Goal: Answer question/provide support: Share knowledge or assist other users

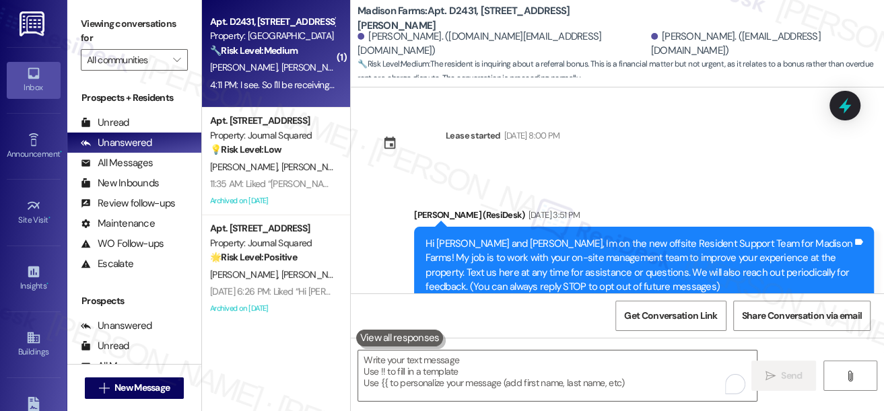
scroll to position [2875, 0]
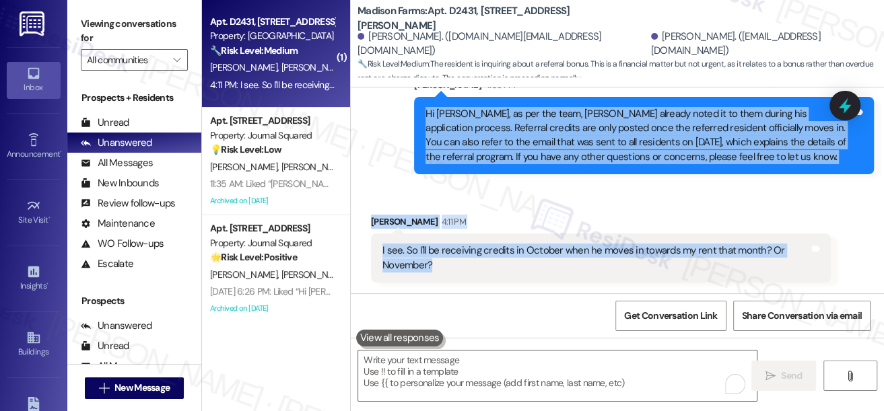
click at [459, 271] on div "I see. So I'll be receiving credits in October when he moves in towards my rent…" at bounding box center [595, 258] width 427 height 29
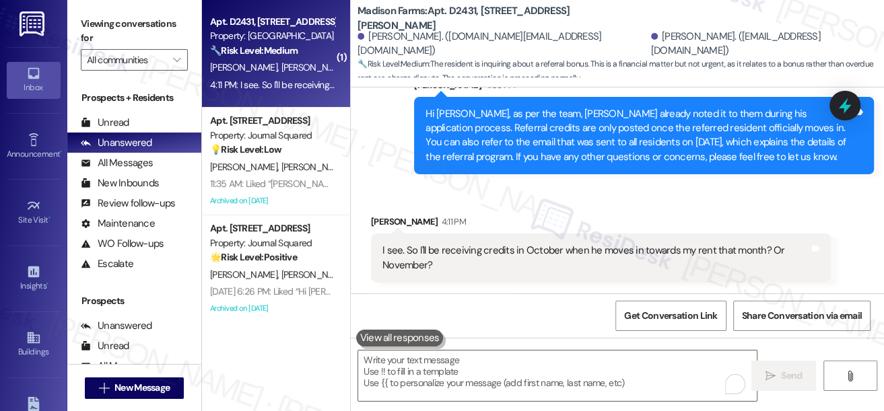
click at [459, 271] on div "I see. So I'll be receiving credits in October when he moves in towards my rent…" at bounding box center [595, 258] width 427 height 29
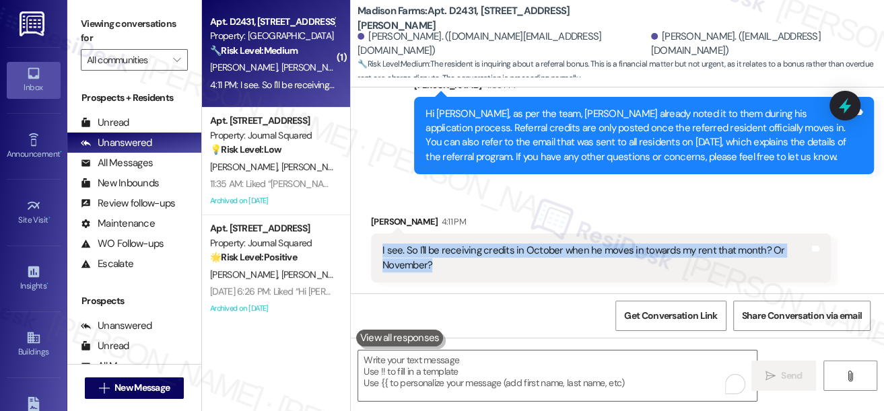
click at [459, 271] on div "I see. So I'll be receiving credits in October when he moves in towards my rent…" at bounding box center [595, 258] width 427 height 29
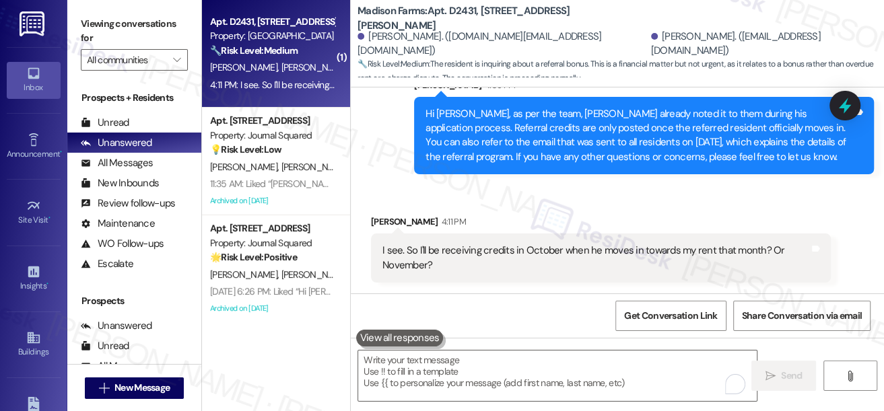
click at [552, 132] on div "Hi Monica, as per the team, Nick already noted it to them during his applicatio…" at bounding box center [638, 136] width 427 height 58
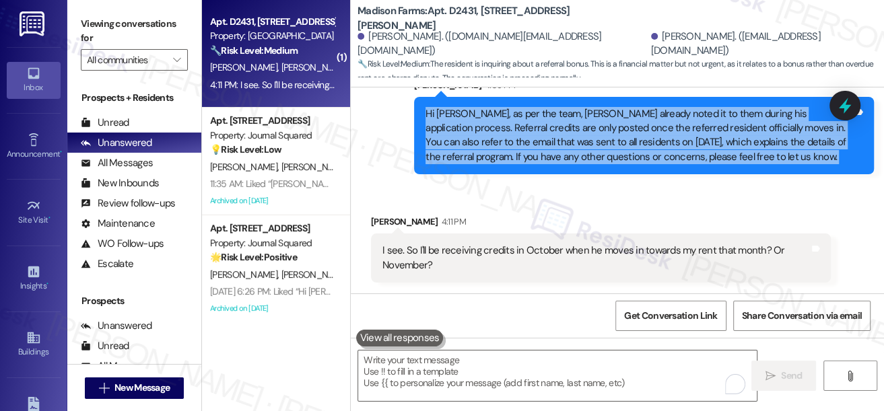
click at [552, 132] on div "Hi Monica, as per the team, Nick already noted it to them during his applicatio…" at bounding box center [638, 136] width 427 height 58
click at [589, 125] on div "Hi Monica, as per the team, Nick already noted it to them during his applicatio…" at bounding box center [638, 136] width 427 height 58
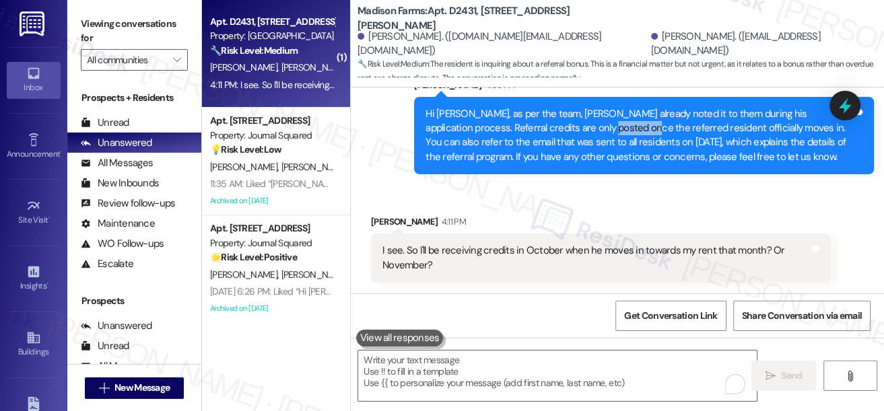
click at [589, 125] on div "Hi Monica, as per the team, Nick already noted it to them during his applicatio…" at bounding box center [638, 136] width 427 height 58
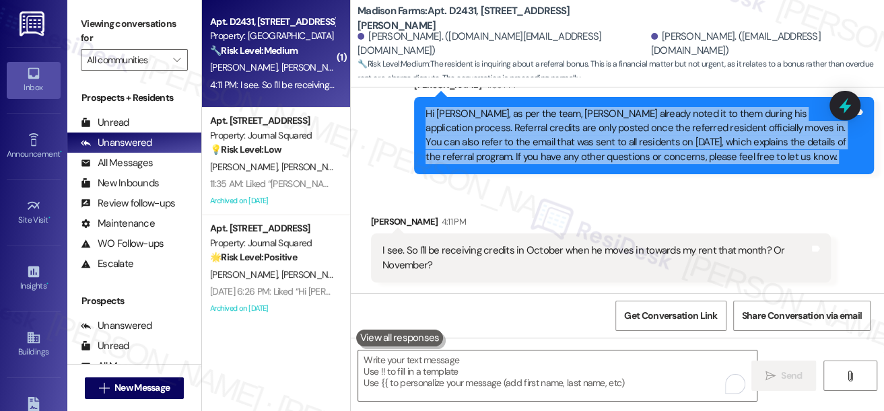
click at [589, 125] on div "Hi Monica, as per the team, Nick already noted it to them during his applicatio…" at bounding box center [638, 136] width 427 height 58
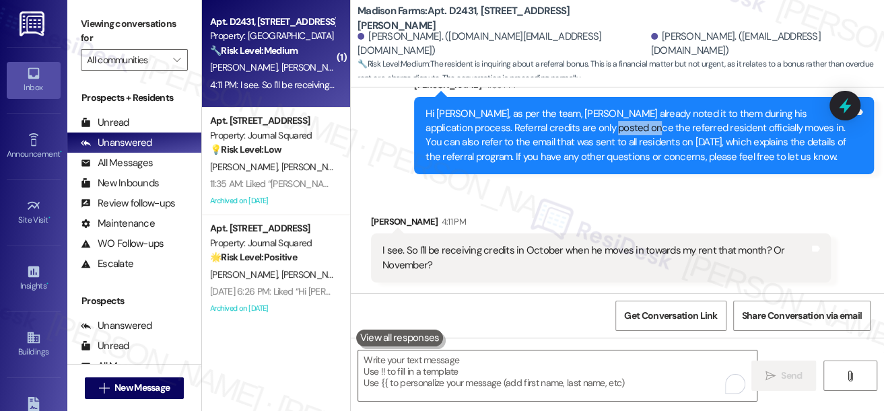
click at [589, 125] on div "Hi Monica, as per the team, Nick already noted it to them during his applicatio…" at bounding box center [638, 136] width 427 height 58
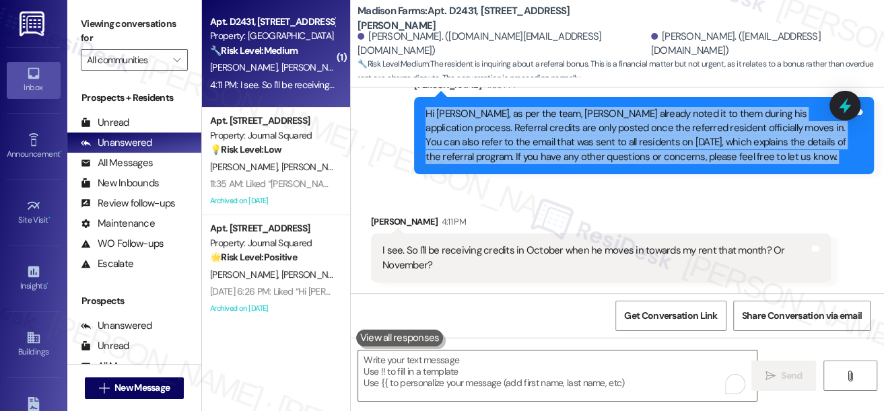
click at [589, 125] on div "Hi Monica, as per the team, Nick already noted it to them during his applicatio…" at bounding box center [638, 136] width 427 height 58
click at [572, 136] on div "Hi Monica, as per the team, Nick already noted it to them during his applicatio…" at bounding box center [638, 136] width 427 height 58
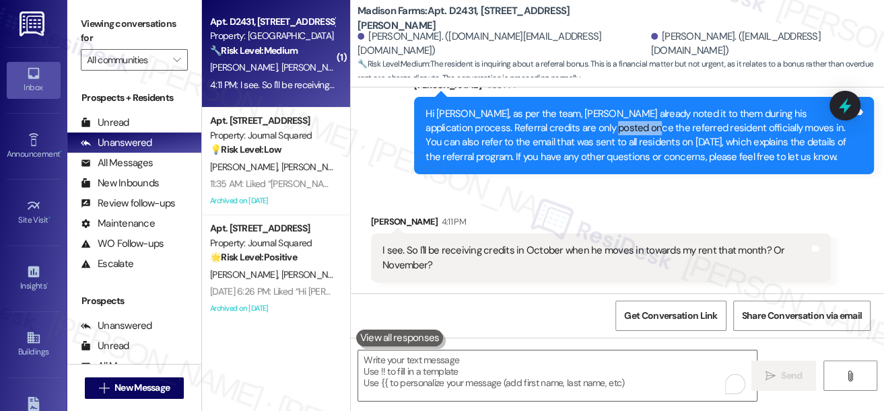
click at [572, 136] on div "Hi Monica, as per the team, Nick already noted it to them during his applicatio…" at bounding box center [638, 136] width 427 height 58
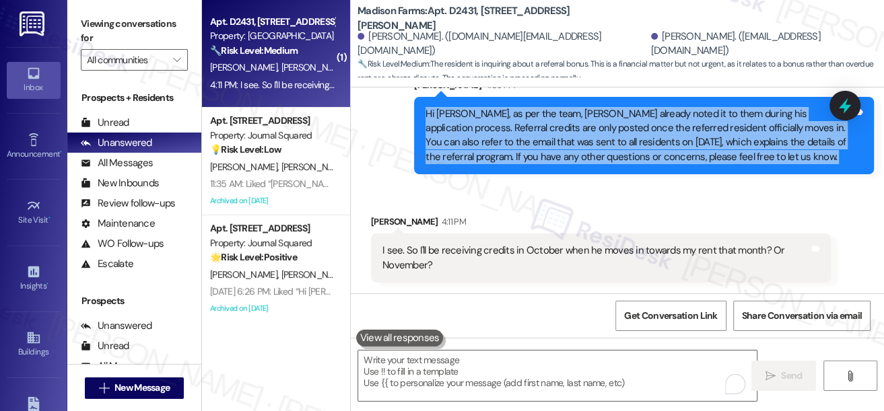
click at [572, 136] on div "Hi Monica, as per the team, Nick already noted it to them during his applicatio…" at bounding box center [638, 136] width 427 height 58
click at [582, 153] on div "Hi Monica, as per the team, Nick already noted it to them during his applicatio…" at bounding box center [638, 136] width 427 height 58
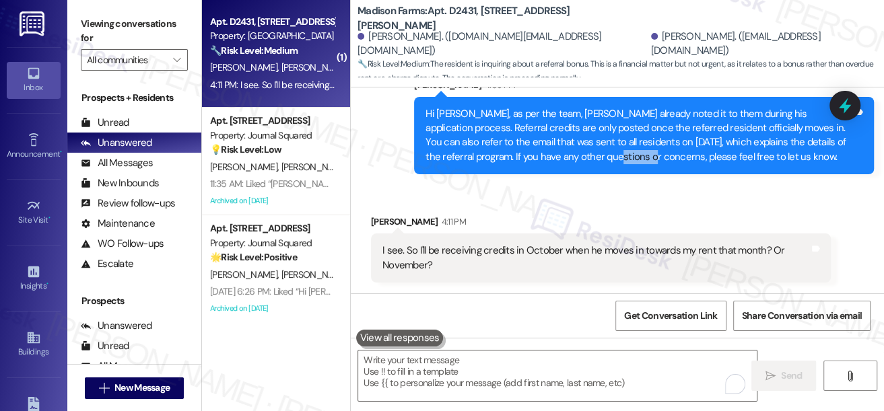
click at [582, 153] on div "Hi Monica, as per the team, Nick already noted it to them during his applicatio…" at bounding box center [638, 136] width 427 height 58
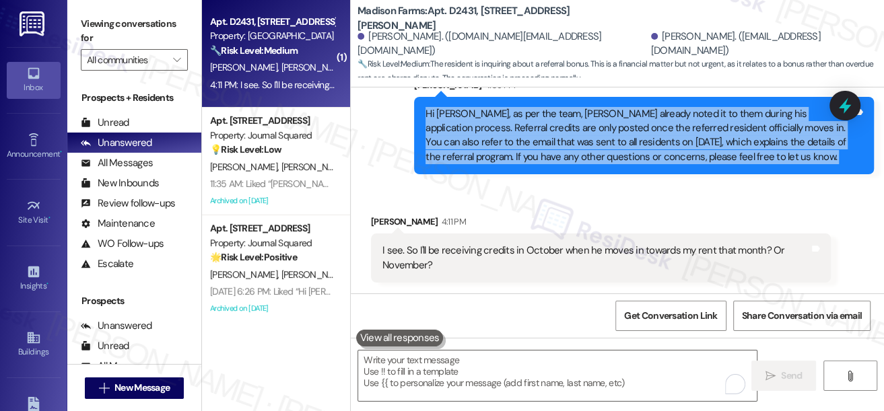
click at [581, 154] on div "Hi Monica, as per the team, Nick already noted it to them during his applicatio…" at bounding box center [638, 136] width 427 height 58
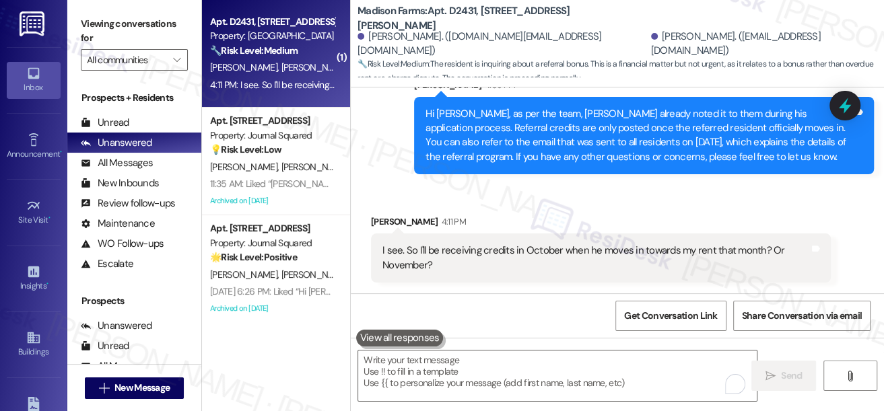
click at [472, 261] on div "I see. So I'll be receiving credits in October when he moves in towards my rent…" at bounding box center [595, 258] width 427 height 29
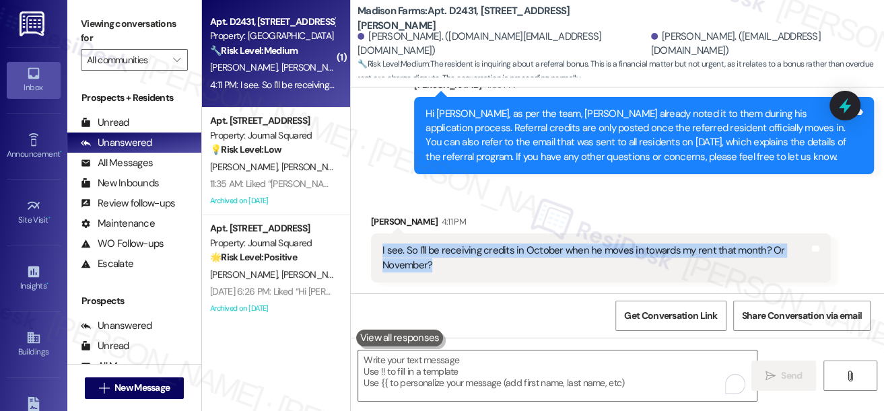
click at [472, 261] on div "I see. So I'll be receiving credits in October when he moves in towards my rent…" at bounding box center [595, 258] width 427 height 29
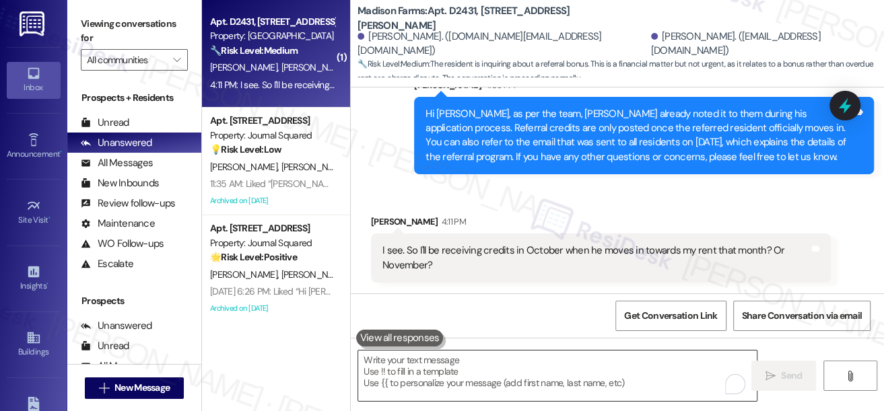
click at [508, 376] on textarea "To enrich screen reader interactions, please activate Accessibility in Grammarl…" at bounding box center [557, 376] width 398 height 50
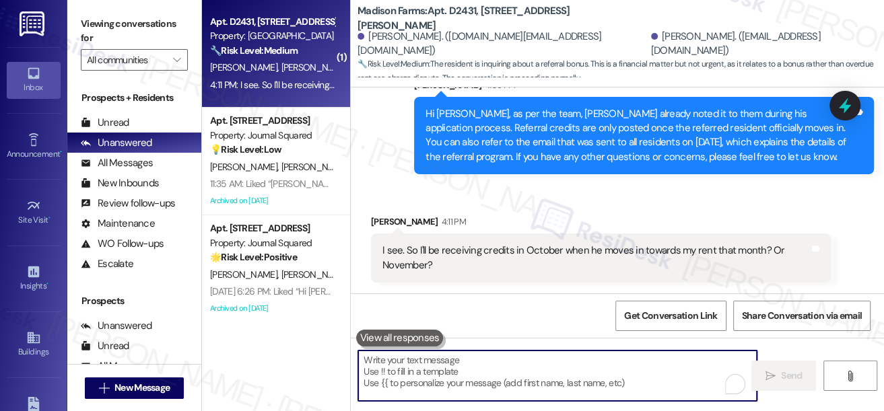
click at [474, 258] on div "I see. So I'll be receiving credits in October when he moves in towards my rent…" at bounding box center [595, 258] width 427 height 29
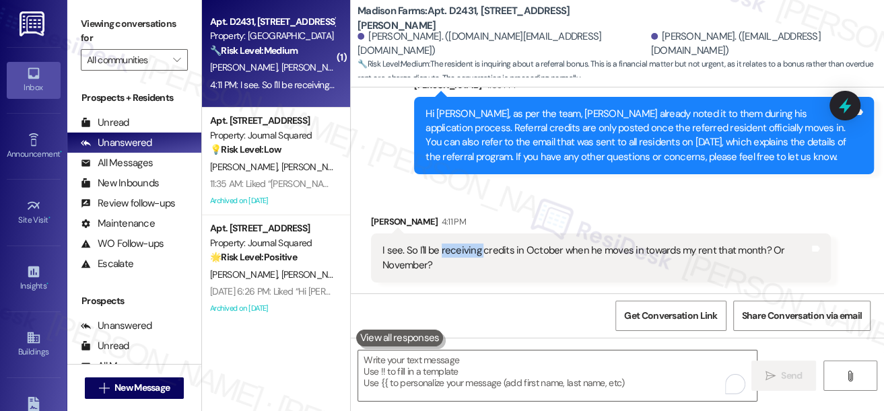
click at [474, 258] on div "I see. So I'll be receiving credits in October when he moves in towards my rent…" at bounding box center [595, 258] width 427 height 29
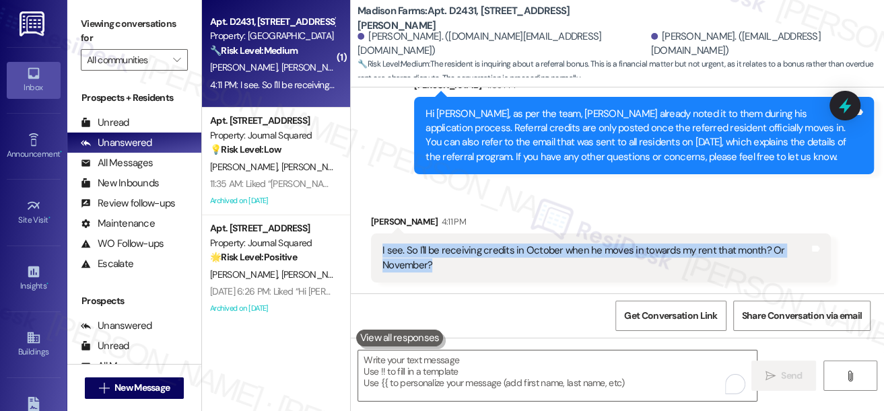
click at [474, 258] on div "I see. So I'll be receiving credits in October when he moves in towards my rent…" at bounding box center [595, 258] width 427 height 29
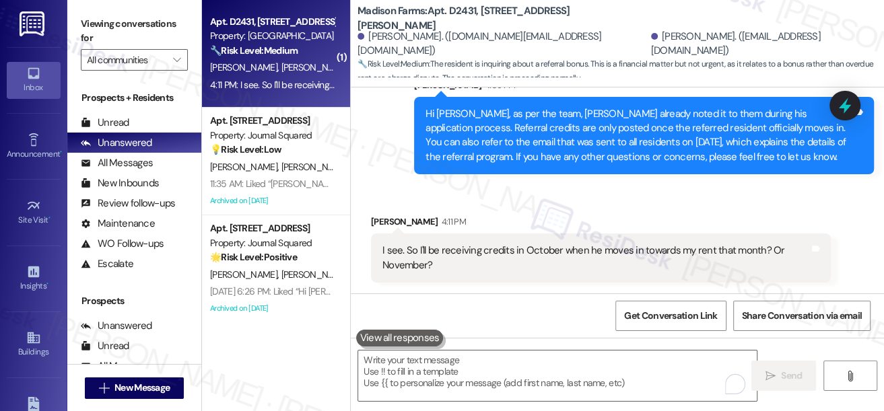
click at [464, 134] on div "Hi Monica, as per the team, Nick already noted it to them during his applicatio…" at bounding box center [638, 136] width 427 height 58
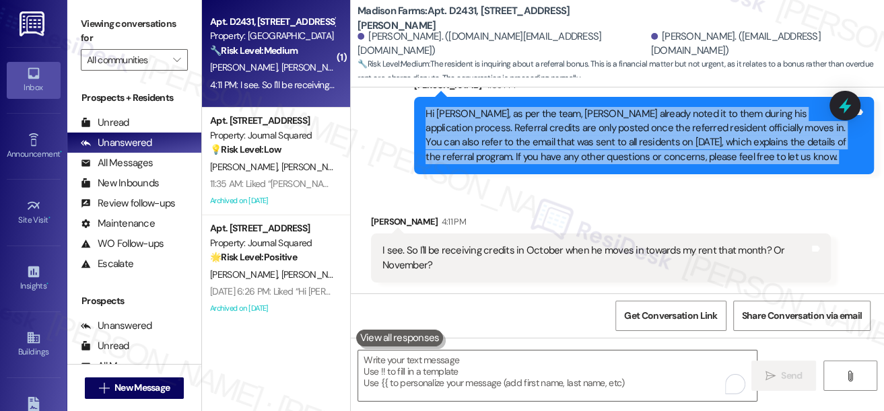
click at [464, 134] on div "Hi Monica, as per the team, Nick already noted it to them during his applicatio…" at bounding box center [638, 136] width 427 height 58
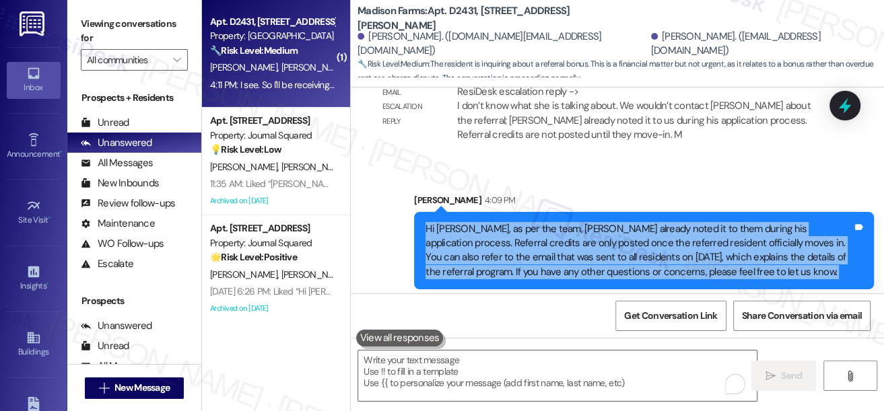
scroll to position [2753, 0]
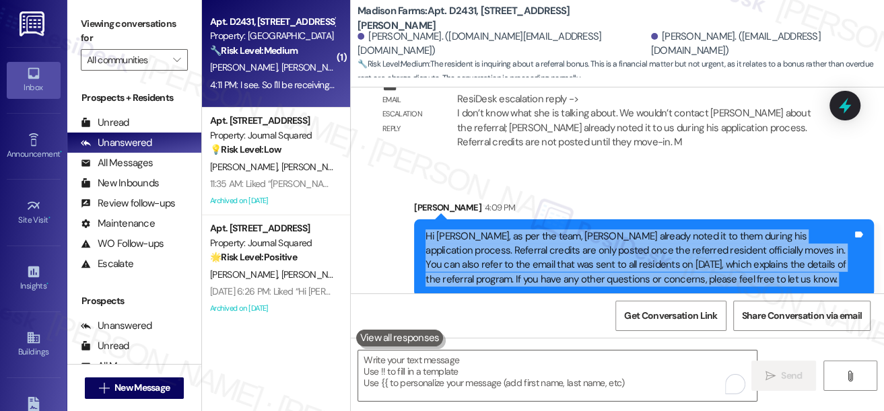
click at [584, 255] on div "Hi Monica, as per the team, Nick already noted it to them during his applicatio…" at bounding box center [638, 259] width 427 height 58
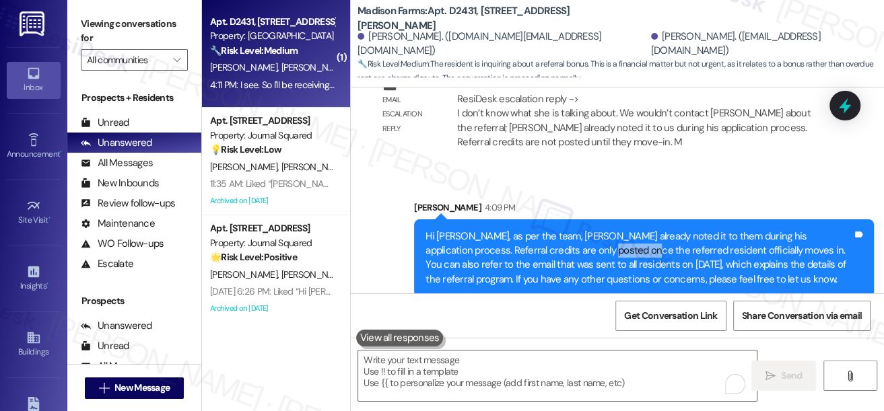
click at [584, 255] on div "Hi Monica, as per the team, Nick already noted it to them during his applicatio…" at bounding box center [638, 259] width 427 height 58
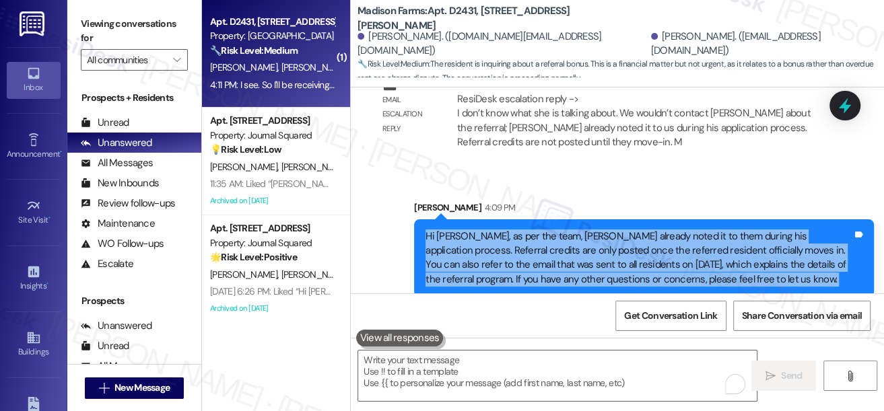
click at [584, 255] on div "Hi Monica, as per the team, Nick already noted it to them during his applicatio…" at bounding box center [638, 259] width 427 height 58
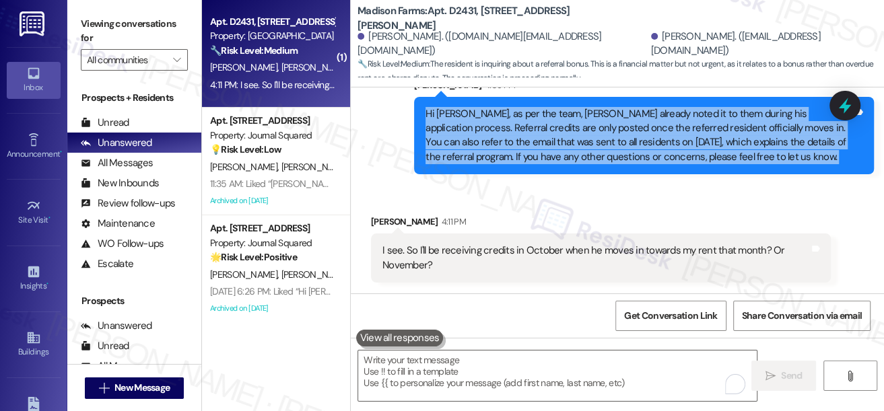
click at [716, 100] on div "Hi Monica, as per the team, Nick already noted it to them during his applicatio…" at bounding box center [644, 136] width 460 height 78
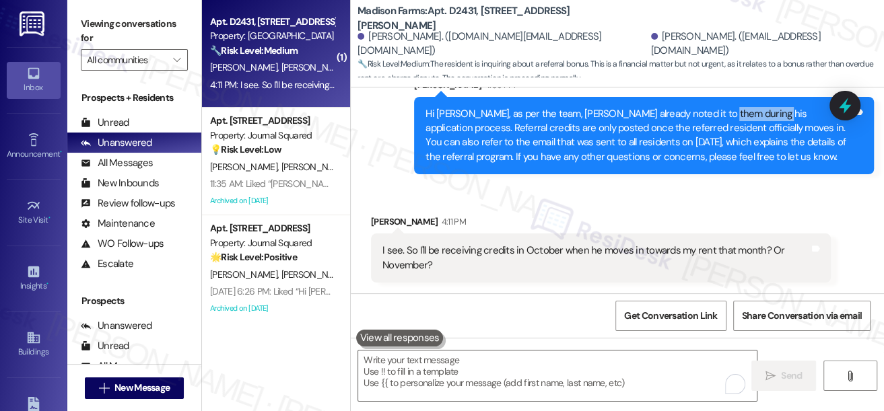
click at [716, 100] on div "Hi Monica, as per the team, Nick already noted it to them during his applicatio…" at bounding box center [644, 136] width 460 height 78
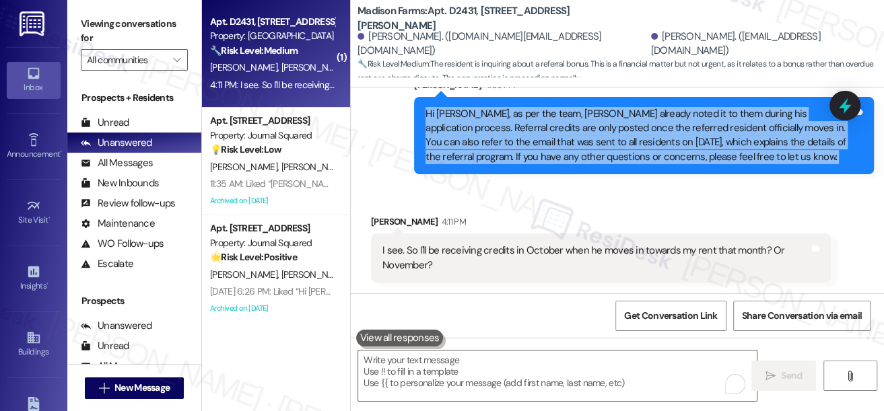
click at [716, 100] on div "Hi Monica, as per the team, Nick already noted it to them during his applicatio…" at bounding box center [644, 136] width 460 height 78
click at [597, 139] on div "Hi Monica, as per the team, Nick already noted it to them during his applicatio…" at bounding box center [638, 136] width 427 height 58
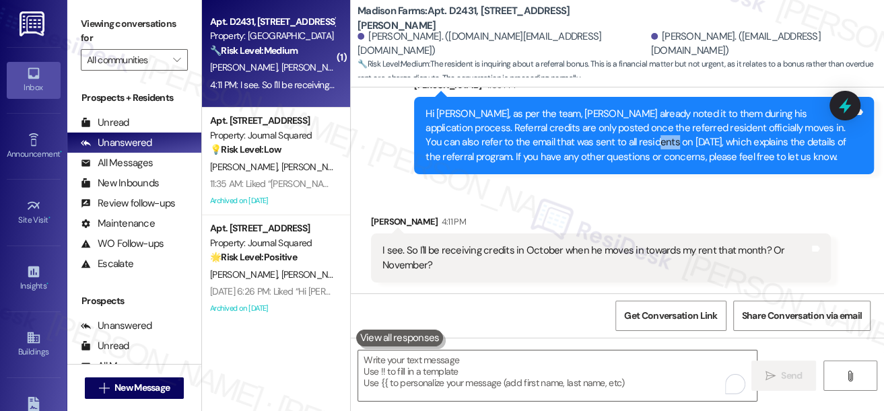
click at [597, 139] on div "Hi Monica, as per the team, Nick already noted it to them during his applicatio…" at bounding box center [638, 136] width 427 height 58
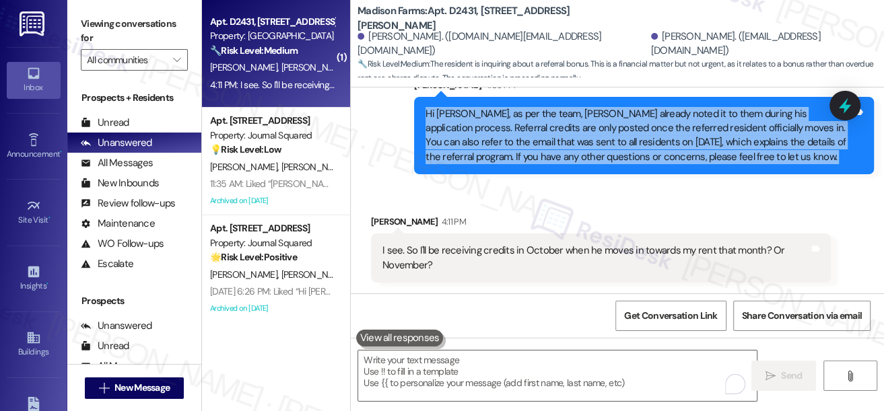
click at [597, 139] on div "Hi Monica, as per the team, Nick already noted it to them during his applicatio…" at bounding box center [638, 136] width 427 height 58
click at [686, 127] on div "Hi Monica, as per the team, Nick already noted it to them during his applicatio…" at bounding box center [638, 136] width 427 height 58
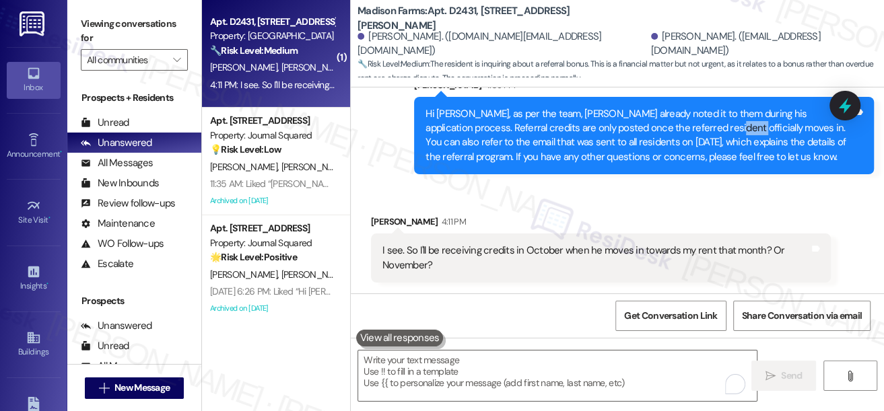
click at [686, 127] on div "Hi Monica, as per the team, Nick already noted it to them during his applicatio…" at bounding box center [638, 136] width 427 height 58
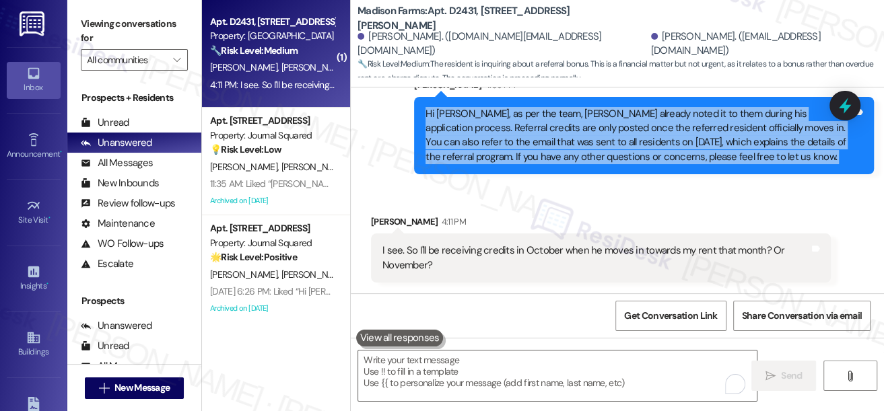
click at [686, 127] on div "Hi Monica, as per the team, Nick already noted it to them during his applicatio…" at bounding box center [638, 136] width 427 height 58
click at [738, 127] on div "Hi Monica, as per the team, Nick already noted it to them during his applicatio…" at bounding box center [638, 136] width 427 height 58
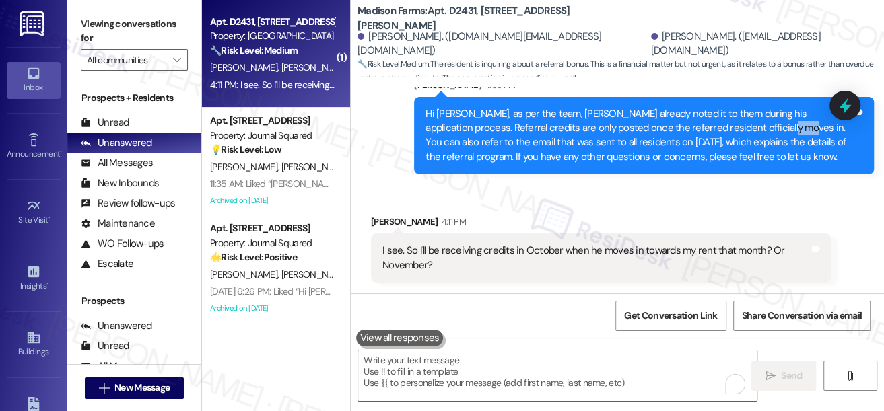
click at [738, 127] on div "Hi Monica, as per the team, Nick already noted it to them during his applicatio…" at bounding box center [638, 136] width 427 height 58
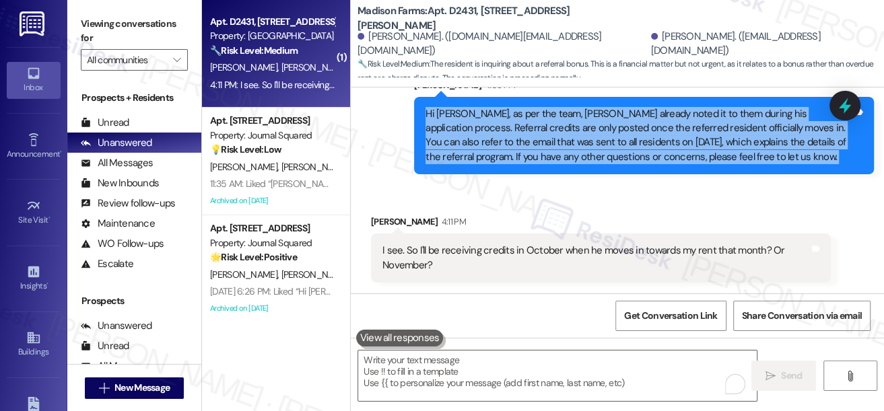
click at [738, 127] on div "Hi Monica, as per the team, Nick already noted it to them during his applicatio…" at bounding box center [638, 136] width 427 height 58
click at [623, 141] on div "Hi Monica, as per the team, Nick already noted it to them during his applicatio…" at bounding box center [638, 136] width 427 height 58
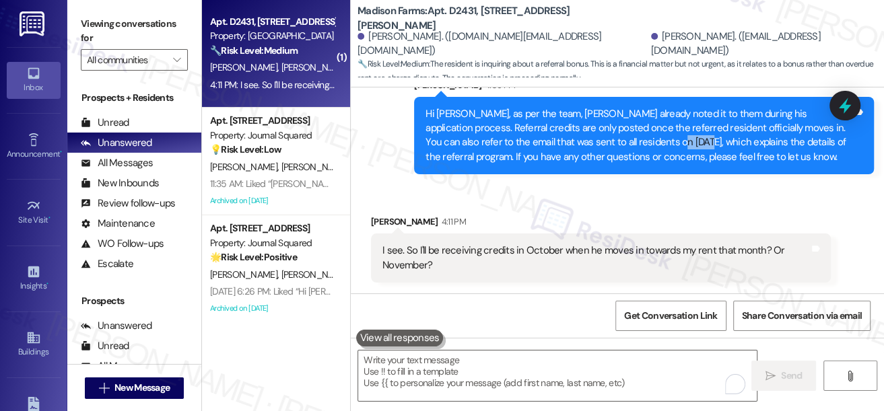
click at [623, 141] on div "Hi Monica, as per the team, Nick already noted it to them during his applicatio…" at bounding box center [638, 136] width 427 height 58
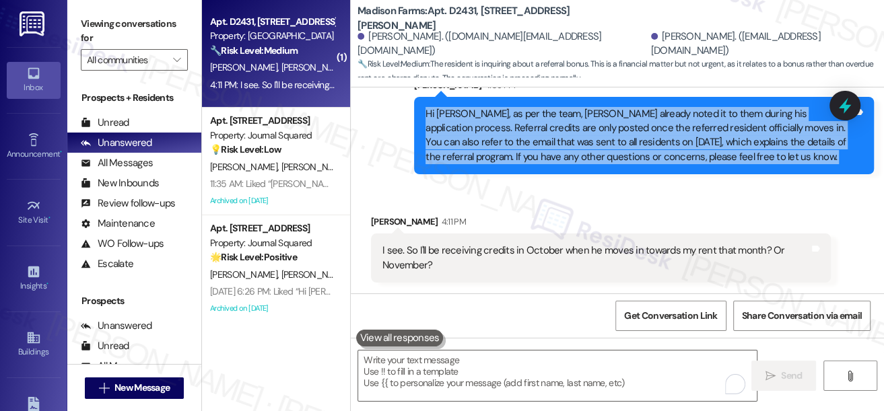
click at [623, 141] on div "Hi Monica, as per the team, Nick already noted it to them during his applicatio…" at bounding box center [638, 136] width 427 height 58
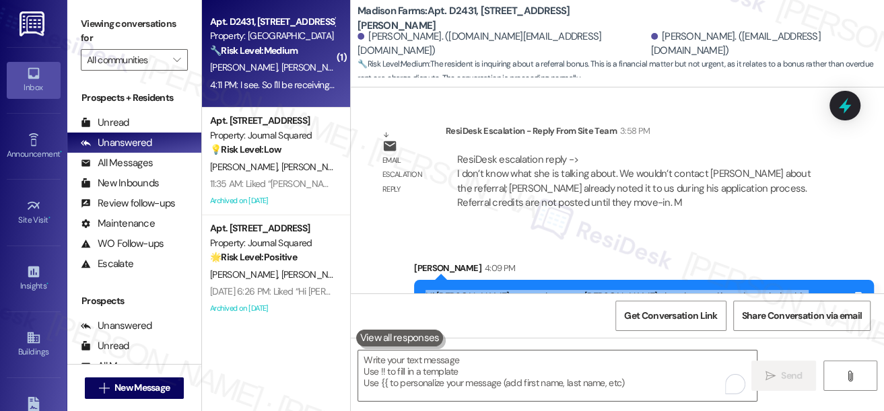
scroll to position [2692, 0]
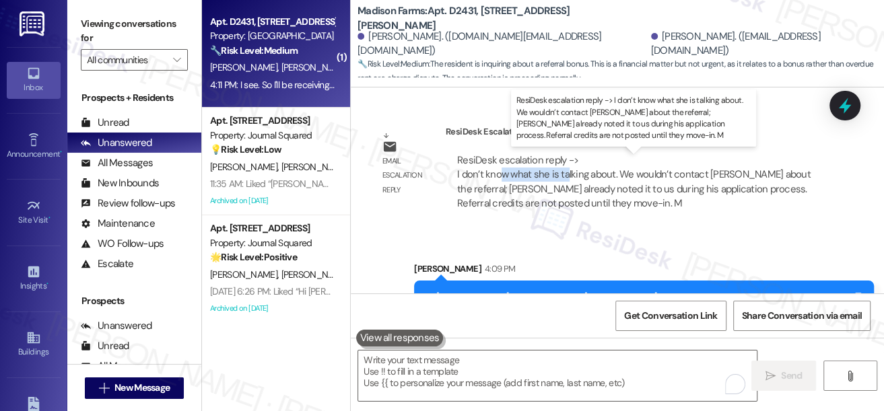
drag, startPoint x: 505, startPoint y: 178, endPoint x: 578, endPoint y: 177, distance: 72.0
click at [575, 177] on div "ResiDesk escalation reply -> I don’t know what she is talking about. We wouldn’…" at bounding box center [633, 181] width 353 height 57
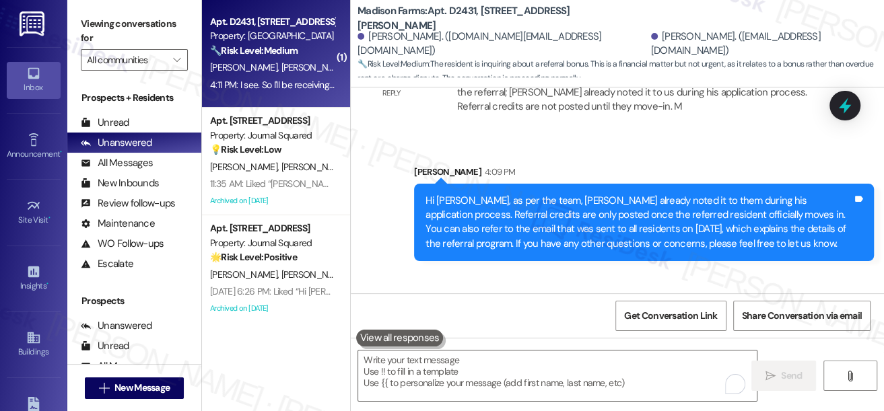
scroll to position [2875, 0]
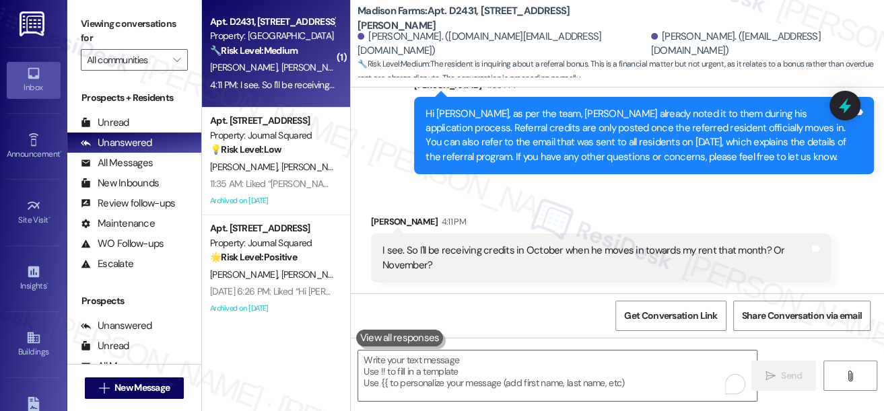
click at [418, 248] on div "I see. So I'll be receiving credits in October when he moves in towards my rent…" at bounding box center [595, 258] width 427 height 29
click at [419, 248] on div "I see. So I'll be receiving credits in October when he moves in towards my rent…" at bounding box center [595, 258] width 427 height 29
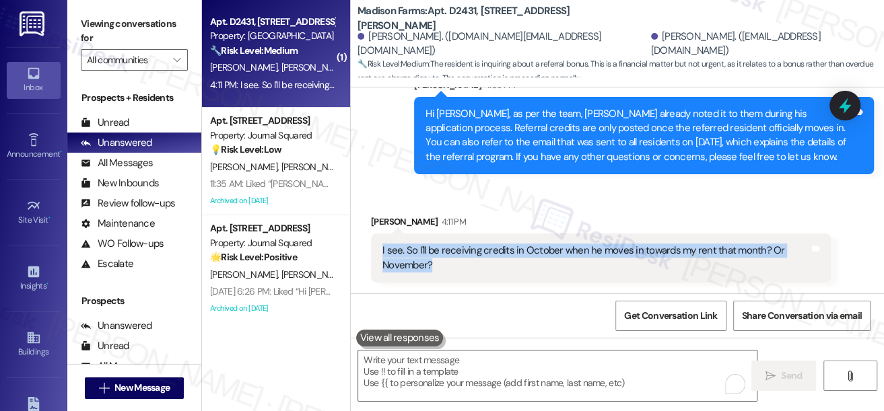
click at [419, 248] on div "I see. So I'll be receiving credits in October when he moves in towards my rent…" at bounding box center [595, 258] width 427 height 29
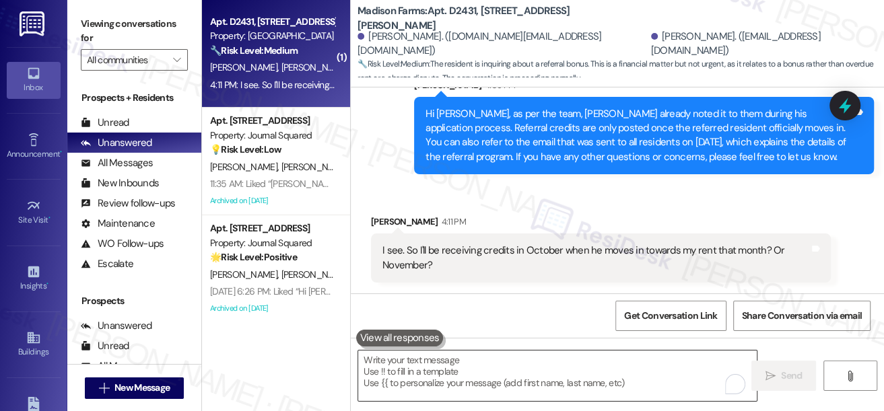
click at [556, 385] on textarea "To enrich screen reader interactions, please activate Accessibility in Grammarl…" at bounding box center [557, 376] width 398 height 50
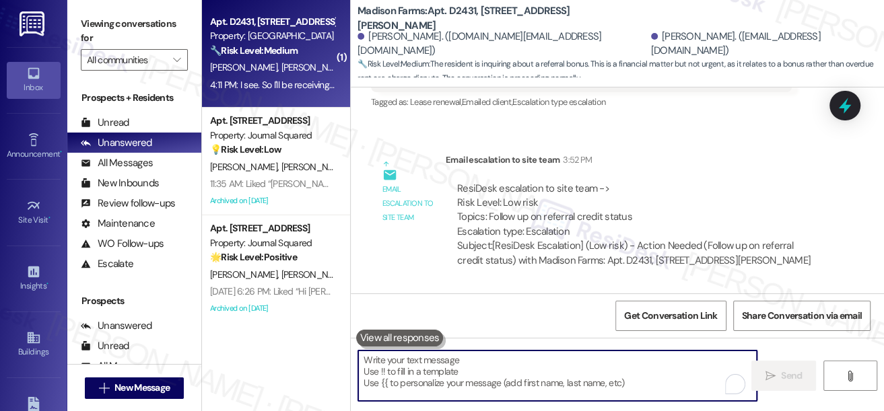
scroll to position [2202, 0]
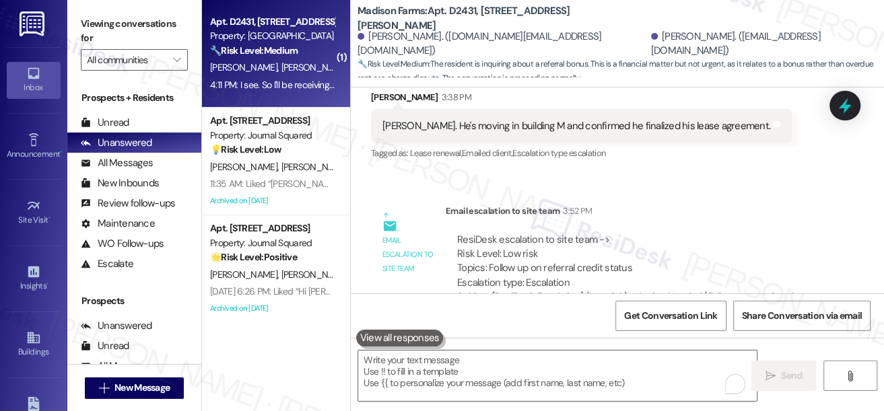
click at [88, 15] on label "Viewing conversations for" at bounding box center [134, 31] width 107 height 36
drag, startPoint x: 534, startPoint y: 261, endPoint x: 606, endPoint y: 265, distance: 72.1
click at [606, 265] on div "ResiDesk escalation to site team -> Risk Level: Low risk Topics: Follow up on r…" at bounding box center [638, 262] width 362 height 58
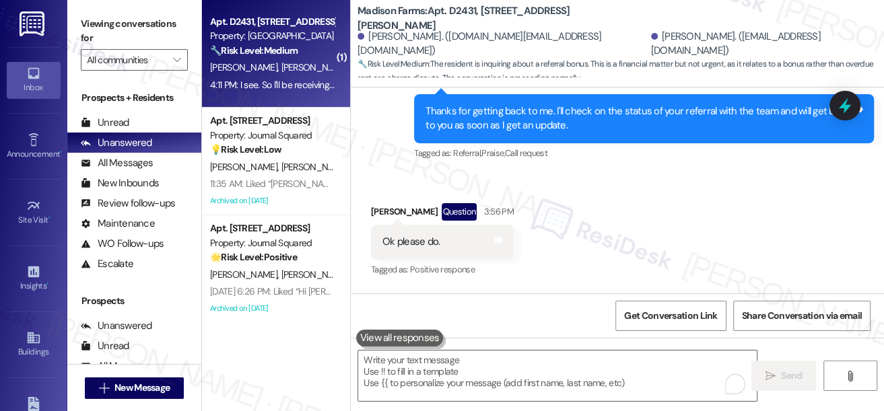
scroll to position [2631, 0]
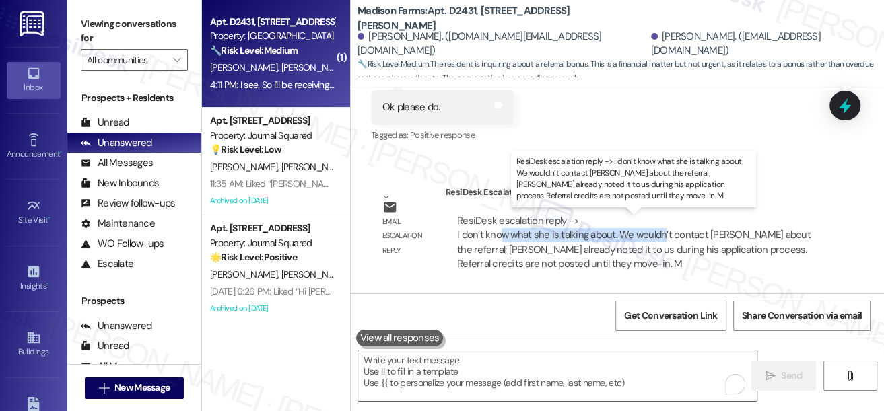
drag, startPoint x: 499, startPoint y: 242, endPoint x: 660, endPoint y: 241, distance: 161.5
click at [660, 241] on div "ResiDesk escalation reply -> I don’t know what she is talking about. We wouldn’…" at bounding box center [633, 242] width 353 height 57
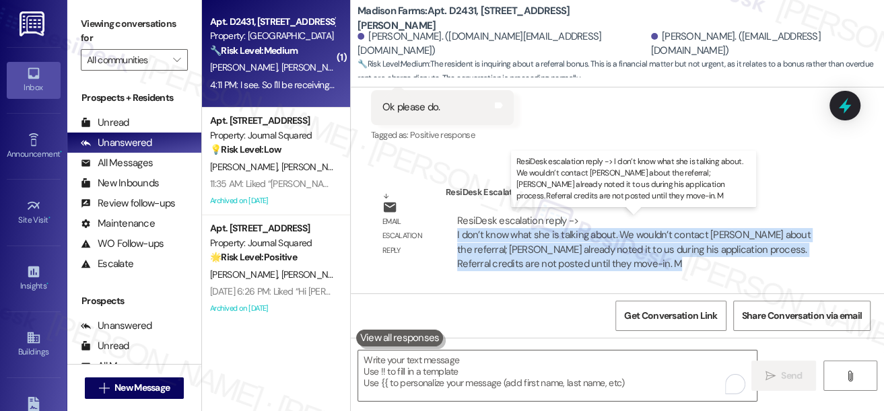
click at [660, 241] on div "ResiDesk escalation reply -> I don’t know what she is talking about. We wouldn’…" at bounding box center [633, 242] width 353 height 57
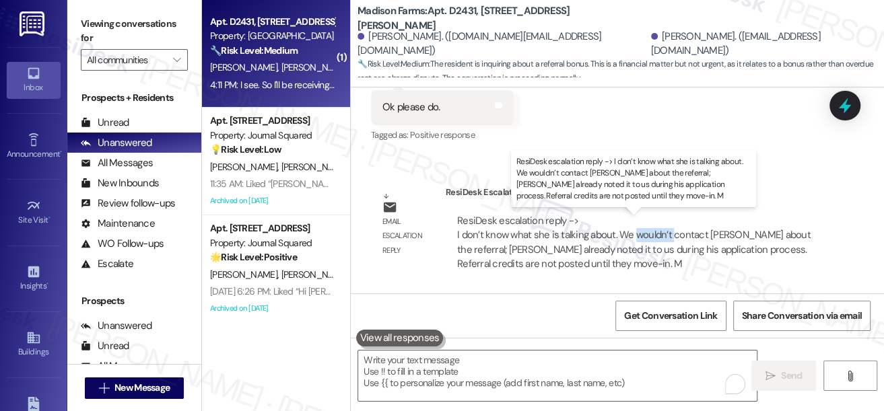
click at [660, 241] on div "ResiDesk escalation reply -> I don’t know what she is talking about. We wouldn’…" at bounding box center [633, 242] width 353 height 57
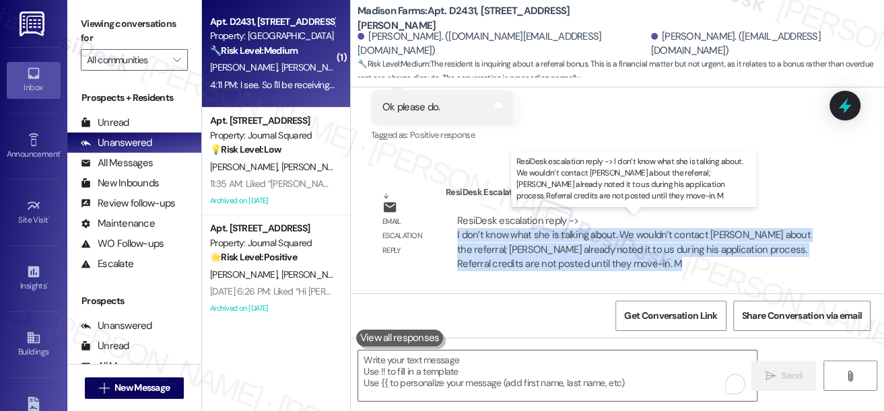
click at [660, 241] on div "ResiDesk escalation reply -> I don’t know what she is talking about. We wouldn’…" at bounding box center [633, 242] width 353 height 57
click at [526, 249] on div "ResiDesk escalation reply -> I don’t know what she is talking about. We wouldn’…" at bounding box center [633, 242] width 353 height 57
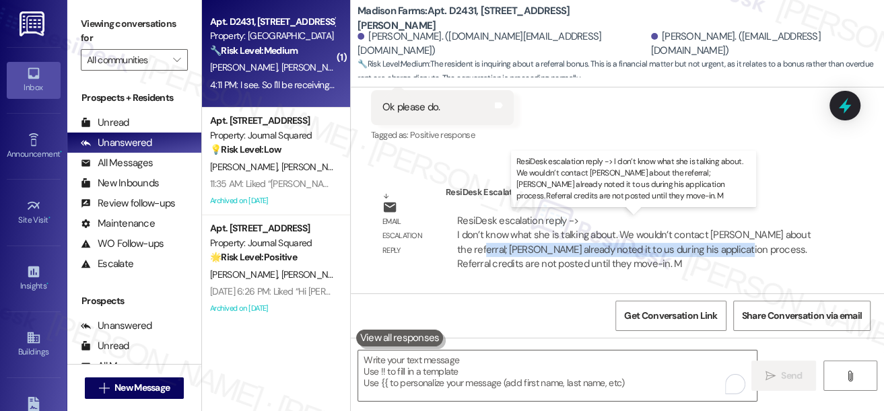
drag, startPoint x: 490, startPoint y: 250, endPoint x: 744, endPoint y: 256, distance: 254.5
click at [744, 256] on div "ResiDesk escalation reply -> I don’t know what she is talking about. We wouldn’…" at bounding box center [633, 242] width 353 height 57
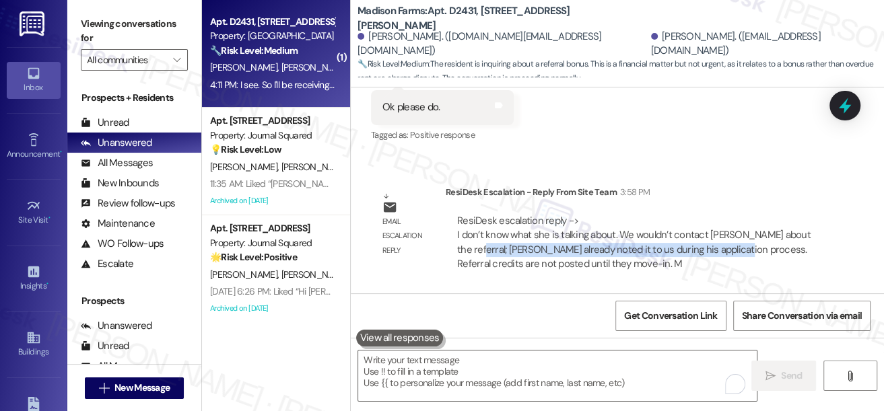
scroll to position [2692, 0]
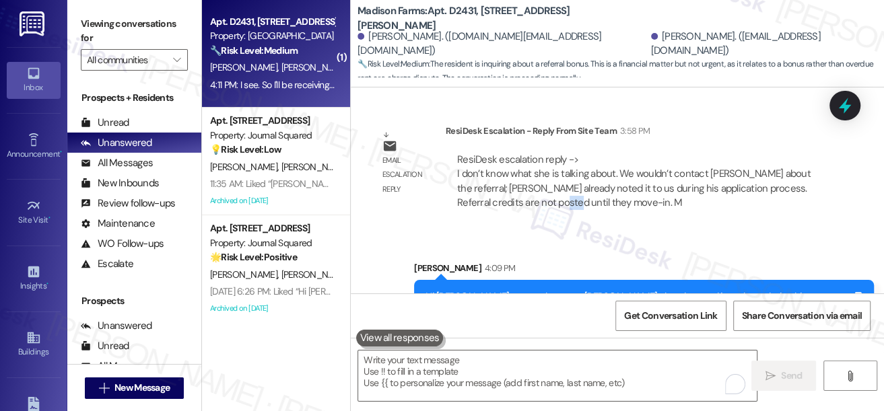
drag, startPoint x: 549, startPoint y: 207, endPoint x: 567, endPoint y: 207, distance: 17.5
click at [567, 207] on div "ResiDesk escalation reply -> I don’t know what she is talking about. We wouldn’…" at bounding box center [633, 181] width 353 height 57
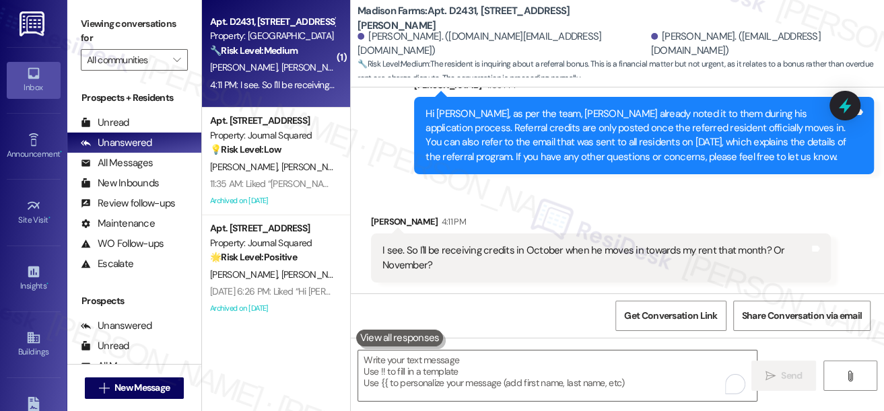
scroll to position [2875, 0]
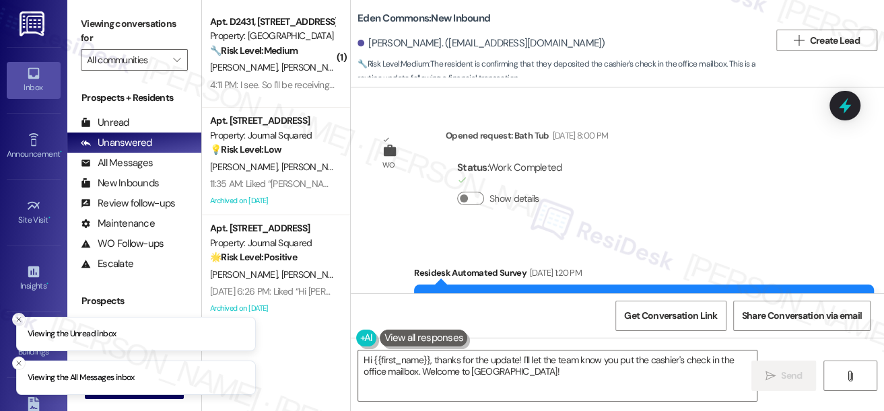
scroll to position [19832, 0]
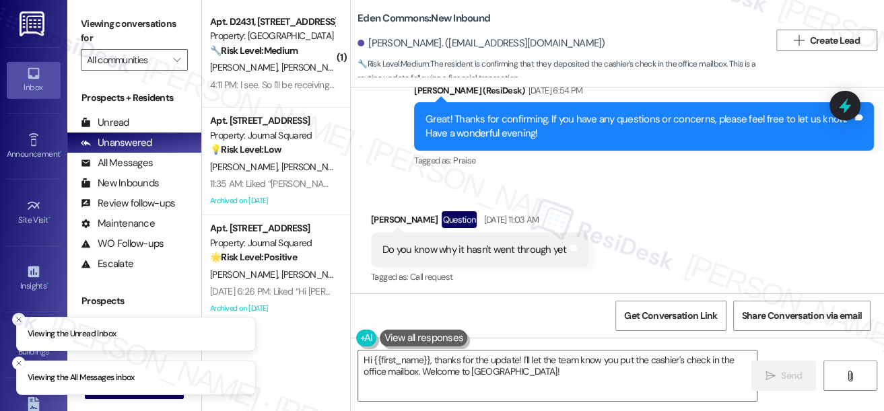
click at [464, 243] on div "Do you know why it hasn't went through yet" at bounding box center [474, 250] width 184 height 14
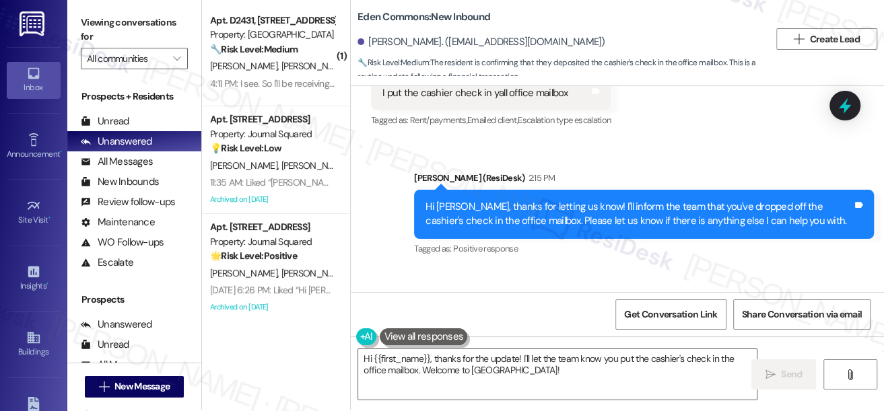
scroll to position [22558, 0]
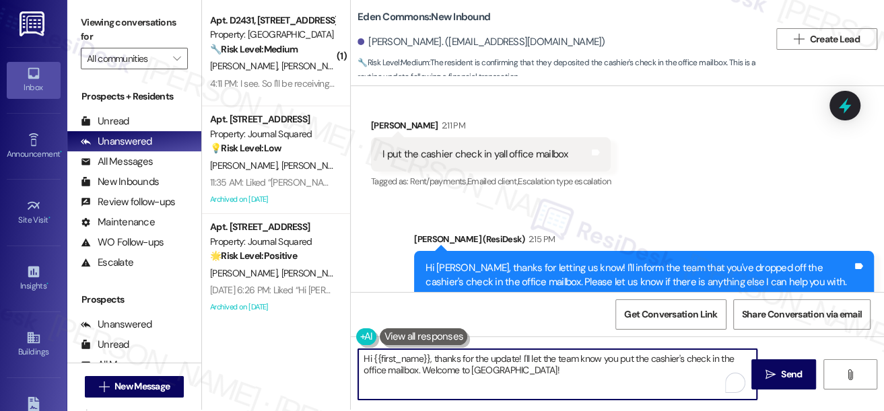
drag, startPoint x: 565, startPoint y: 373, endPoint x: 432, endPoint y: 358, distance: 134.1
click at [432, 358] on textarea "Hi {{first_name}}, thanks for the update! I'll let the team know you put the ca…" at bounding box center [557, 374] width 398 height 50
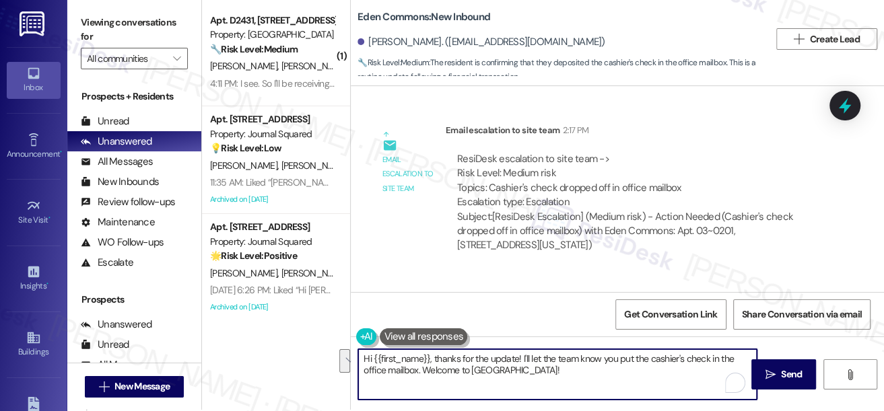
scroll to position [22865, 0]
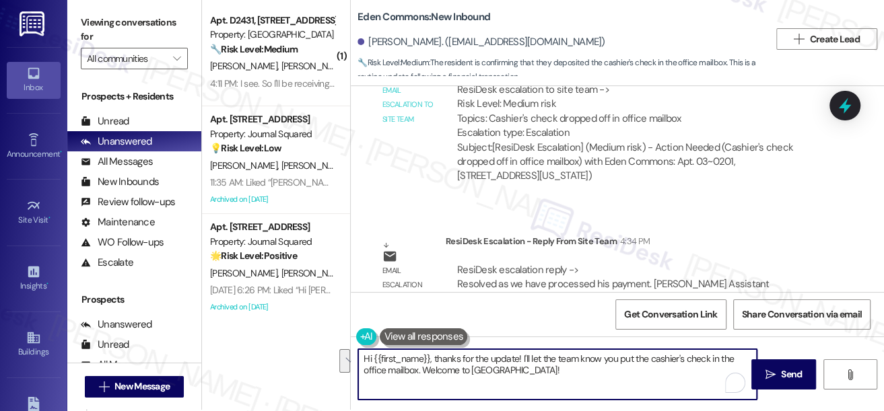
click at [557, 369] on textarea "Hi {{first_name}}, thanks for the update! I'll let the team know you put the ca…" at bounding box center [557, 374] width 398 height 50
drag, startPoint x: 582, startPoint y: 372, endPoint x: 438, endPoint y: 357, distance: 144.7
click at [438, 357] on textarea "Hi {{first_name}}, thanks for the update! I'll let the team know you put the ca…" at bounding box center [557, 374] width 398 height 50
click at [430, 357] on textarea "Hi {{first_name}}, thanks for the update! I'll let the team know you put the ca…" at bounding box center [557, 374] width 398 height 50
drag, startPoint x: 438, startPoint y: 357, endPoint x: 344, endPoint y: 357, distance: 93.6
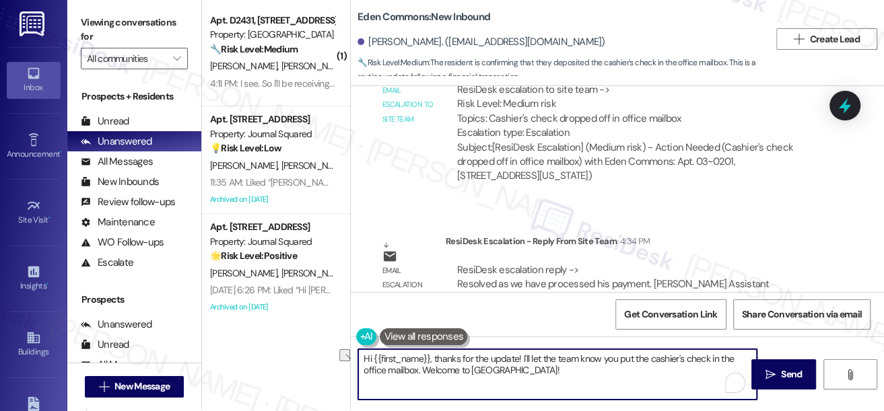
click at [344, 357] on div "( 1 ) Apt. D2431, 4883 Riley Road Property: Madison Farms 🔧 Risk Level: Medium …" at bounding box center [543, 204] width 682 height 411
click at [582, 368] on textarea "Hi {{first_name}}, thanks for the update! I'll let the team know you put the ca…" at bounding box center [557, 374] width 398 height 50
drag, startPoint x: 583, startPoint y: 369, endPoint x: 445, endPoint y: 352, distance: 139.0
click at [445, 352] on textarea "Hi {{first_name}}, thanks for the update! I'll let the team know you put the ca…" at bounding box center [557, 374] width 398 height 50
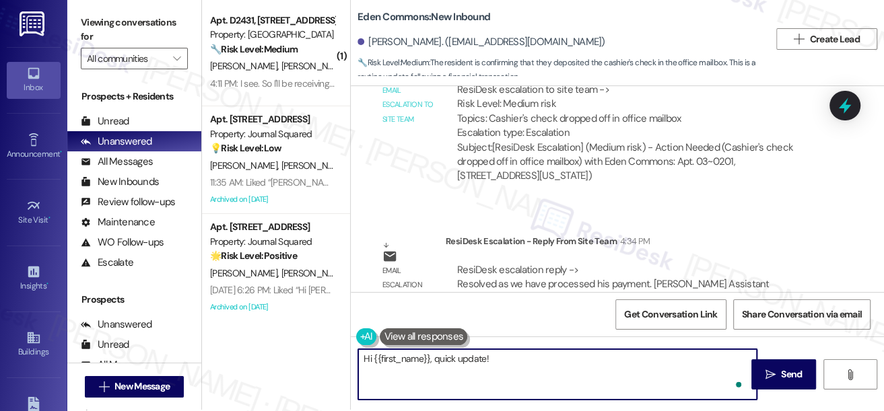
paste textarea "Resolved as we have processed his payment."
click at [504, 352] on textarea "Hi {{first_name}}, quick update! Resolved as we have processed his payment." at bounding box center [557, 374] width 398 height 50
click at [571, 364] on textarea "Hi {{first_name}}, quick update! Resolved as we have processed his payment." at bounding box center [557, 374] width 398 height 50
click at [594, 358] on textarea "Hi {{first_name}}, quick update! Resolved as we have processed his payment." at bounding box center [557, 374] width 398 height 50
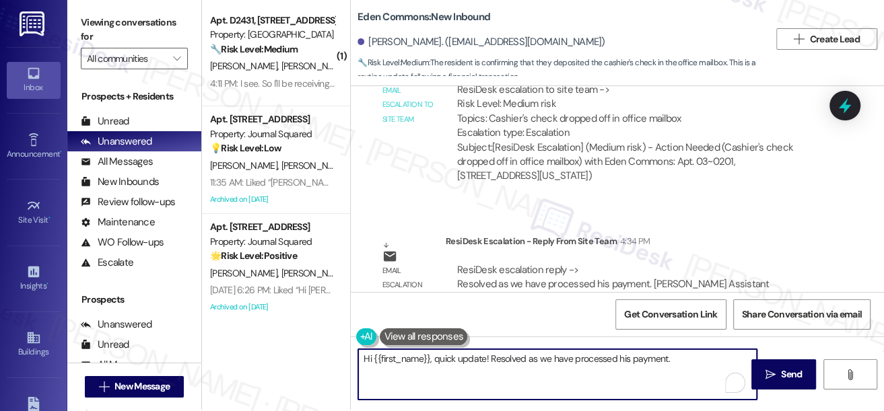
click at [594, 358] on textarea "Hi {{first_name}}, quick update! Resolved as we have processed his payment." at bounding box center [557, 374] width 398 height 50
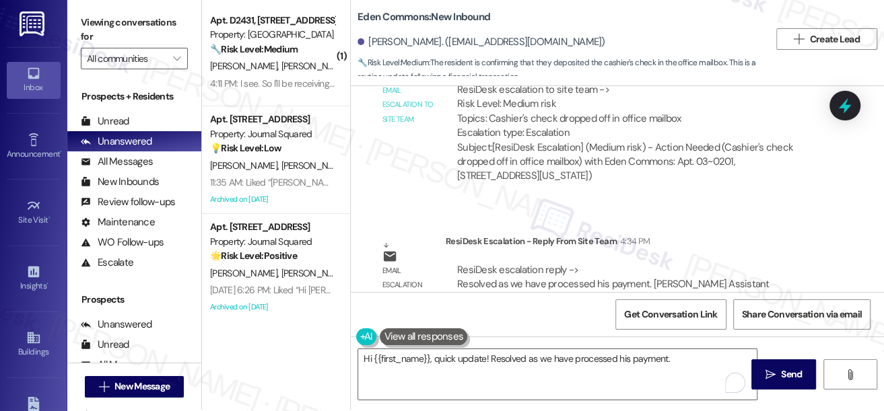
click at [83, 22] on label "Viewing conversations for" at bounding box center [134, 30] width 107 height 36
drag, startPoint x: 80, startPoint y: 7, endPoint x: 110, endPoint y: 18, distance: 31.3
click at [80, 7] on div "Viewing conversations for All communities " at bounding box center [134, 41] width 134 height 84
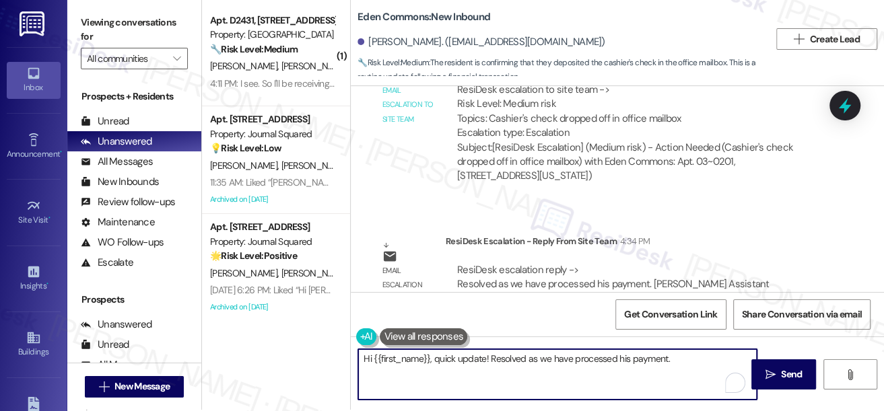
click at [490, 358] on textarea "Hi {{first_name}}, quick update! Resolved as we have processed his payment." at bounding box center [557, 374] width 398 height 50
drag, startPoint x: 710, startPoint y: 362, endPoint x: 493, endPoint y: 362, distance: 216.7
click at [493, 362] on textarea "Hi {{first_name}}, quick update! Resolved as we have processed his payment." at bounding box center [557, 374] width 398 height 50
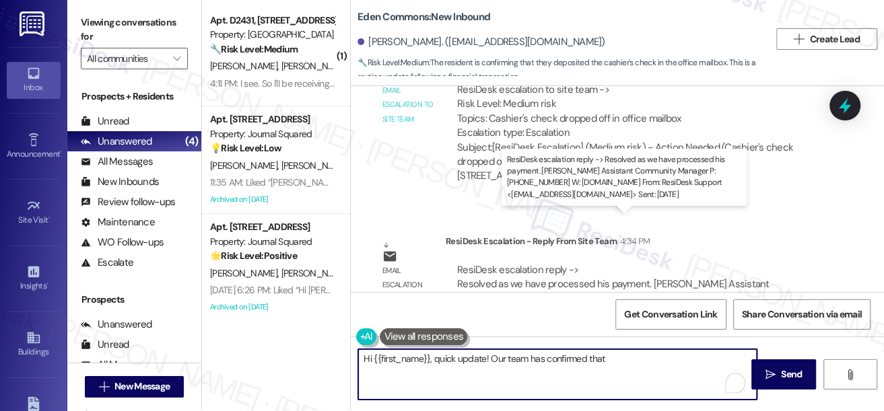
paste textarea "Resolved as we have processed his payment."
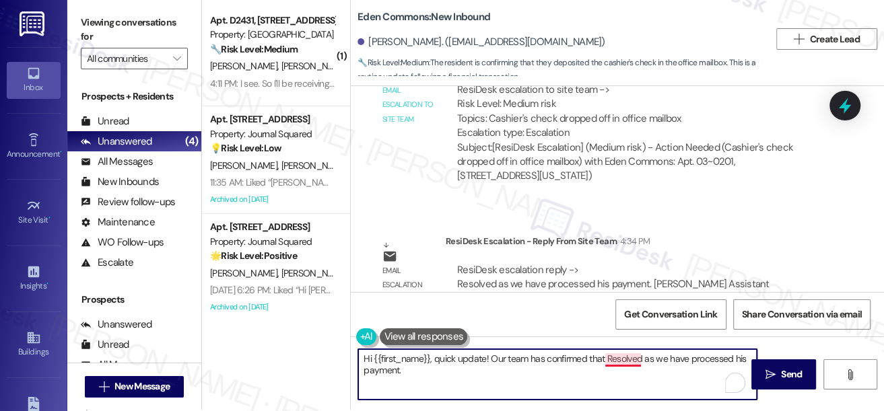
click at [611, 363] on textarea "Hi {{first_name}}, quick update! Our team has confirmed that Resolved as we hav…" at bounding box center [557, 374] width 398 height 50
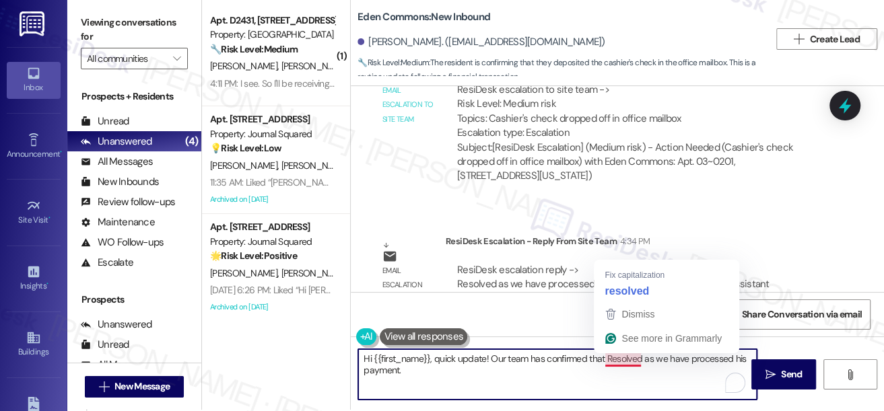
click at [611, 363] on textarea "Hi {{first_name}}, quick update! Our team has confirmed that Resolved as we hav…" at bounding box center [557, 374] width 398 height 50
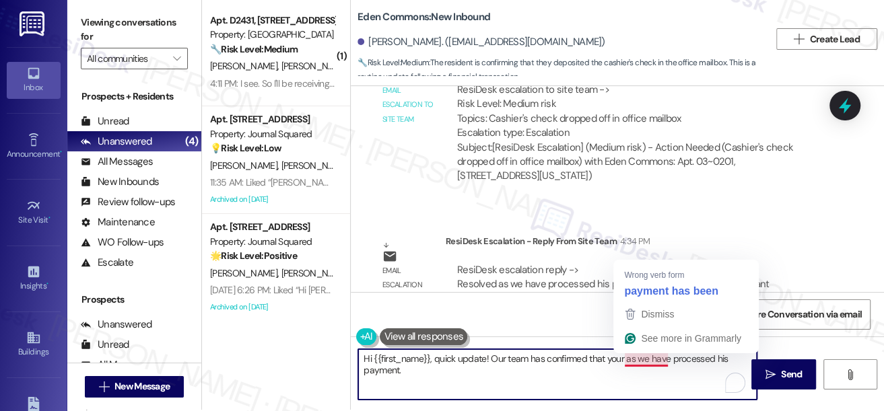
drag, startPoint x: 590, startPoint y: 372, endPoint x: 625, endPoint y: 364, distance: 35.1
click at [625, 364] on textarea "Hi {{first_name}}, quick update! Our team has confirmed that your as we have pr…" at bounding box center [557, 374] width 398 height 50
click at [625, 365] on textarea "Hi {{first_name}}, quick update! Our team has confirmed that your as we have pr…" at bounding box center [557, 374] width 398 height 50
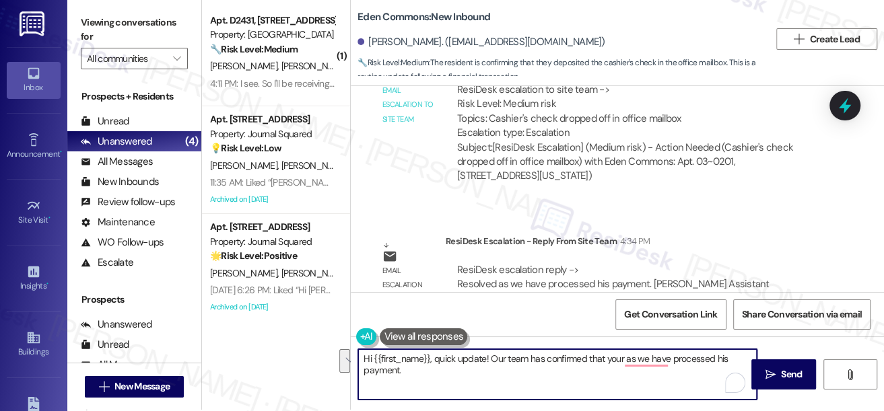
drag, startPoint x: 625, startPoint y: 361, endPoint x: 639, endPoint y: 373, distance: 19.1
click at [639, 373] on textarea "Hi {{first_name}}, quick update! Our team has confirmed that your as we have pr…" at bounding box center [557, 374] width 398 height 50
click at [563, 370] on textarea "Hi {{first_name}}, quick update! Our team has confirmed that your payment has b…" at bounding box center [557, 374] width 398 height 50
type textarea "Hi {{first_name}}, quick update! Our team has confirmed that your payment has b…"
click at [793, 378] on span "Send" at bounding box center [791, 375] width 21 height 14
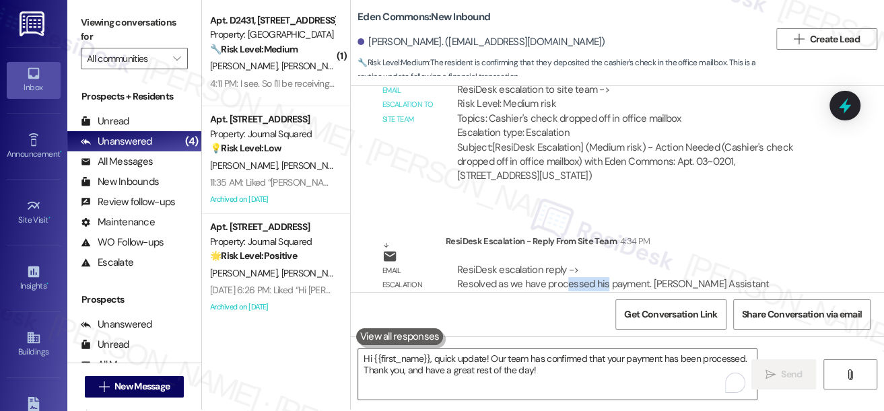
drag, startPoint x: 563, startPoint y: 240, endPoint x: 667, endPoint y: 238, distance: 103.7
click at [660, 263] on div "ResiDesk escalation reply -> Resolved as we have processed his payment. Kara Wr…" at bounding box center [638, 292] width 365 height 58
click at [667, 263] on div "ResiDesk escalation reply -> Resolved as we have processed his payment. Kara Wr…" at bounding box center [626, 291] width 339 height 57
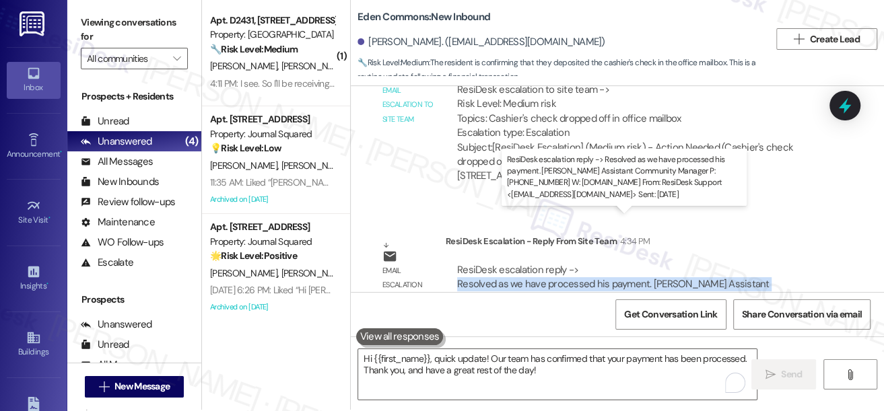
click at [667, 263] on div "ResiDesk escalation reply -> Resolved as we have processed his payment. Kara Wr…" at bounding box center [626, 291] width 339 height 57
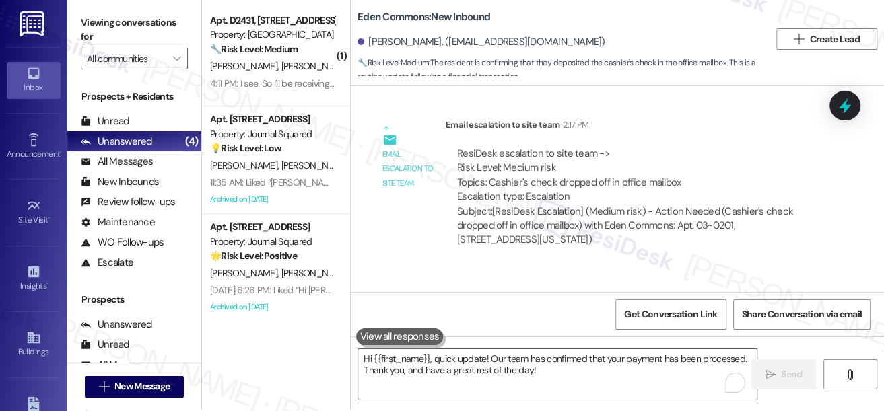
scroll to position [22742, 0]
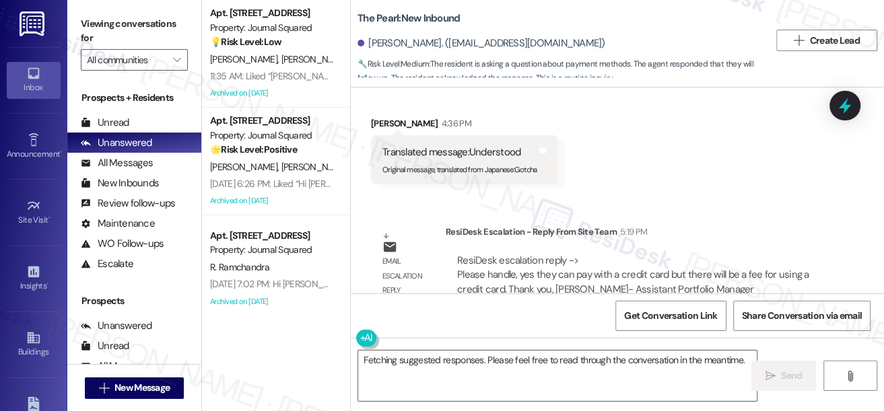
scroll to position [15991, 0]
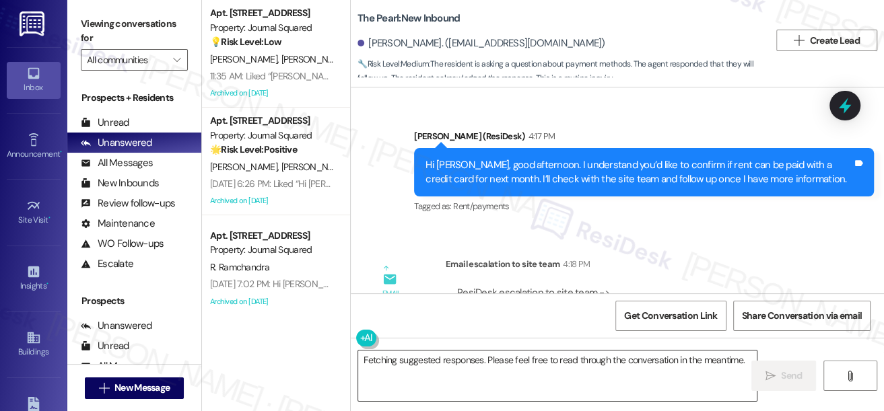
click at [470, 364] on textarea "Fetching suggested responses. Please feel free to read through the conversation…" at bounding box center [557, 376] width 398 height 50
click at [469, 363] on textarea "Fetching suggested responses. Please feel free to read through the conversation…" at bounding box center [557, 376] width 398 height 50
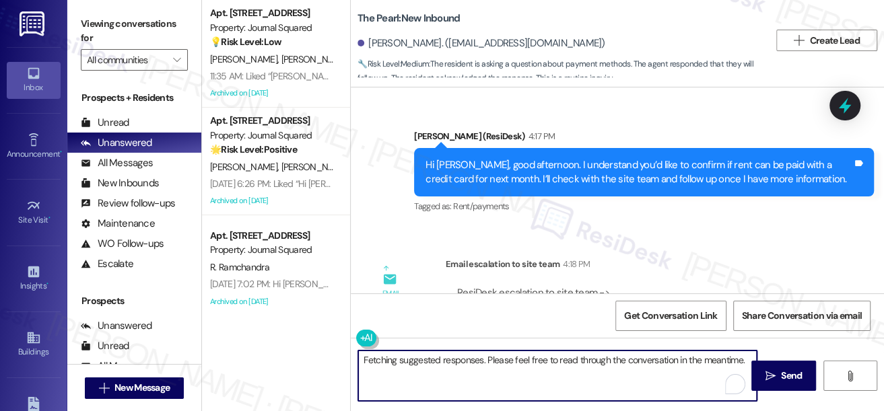
click at [469, 363] on textarea "Fetching suggested responses. Please feel free to read through the conversation…" at bounding box center [557, 376] width 398 height 50
paste textarea "yes they can pay with a credit card but there will be a fee for using a credit …"
click at [530, 358] on textarea "Hi Daegan, site team has confirmed that yes they can pay with a credit card but…" at bounding box center [557, 376] width 398 height 50
click at [541, 355] on textarea "Hi Daegan, site team has confirmed that you they can pay with a credit card but…" at bounding box center [557, 376] width 398 height 50
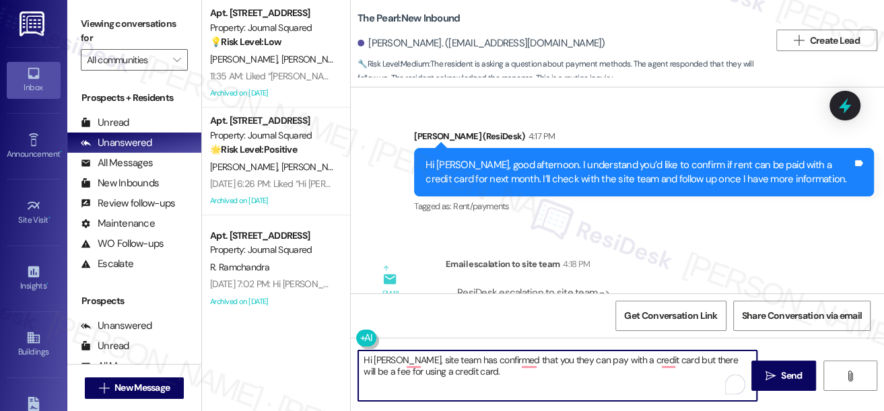
click at [541, 355] on textarea "Hi Daegan, site team has confirmed that you they can pay with a credit card but…" at bounding box center [557, 376] width 398 height 50
type textarea "Hi Daegan, site team has confirmed that you can pay with a credit card but ther…"
click at [556, 374] on textarea "Hi Daegan, site team has confirmed that you can pay with a credit card but ther…" at bounding box center [557, 376] width 398 height 50
click at [460, 372] on textarea "Hi Daegan, site team has confirmed that you can pay with a credit card but ther…" at bounding box center [557, 376] width 398 height 50
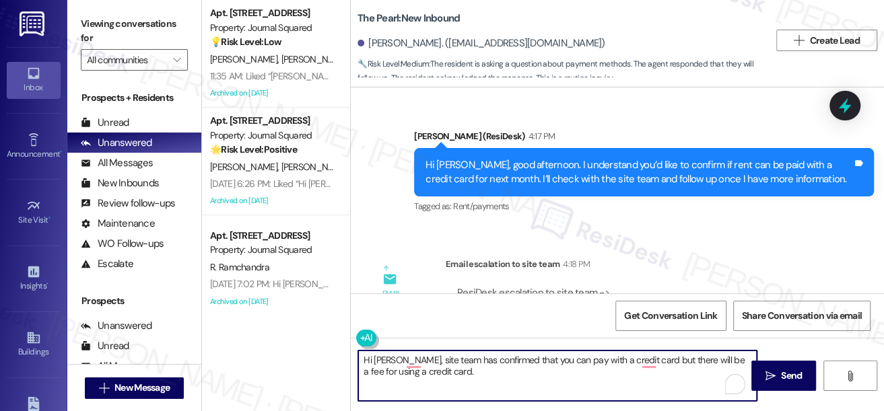
click at [460, 372] on textarea "Hi Daegan, site team has confirmed that you can pay with a credit card but ther…" at bounding box center [557, 376] width 398 height 50
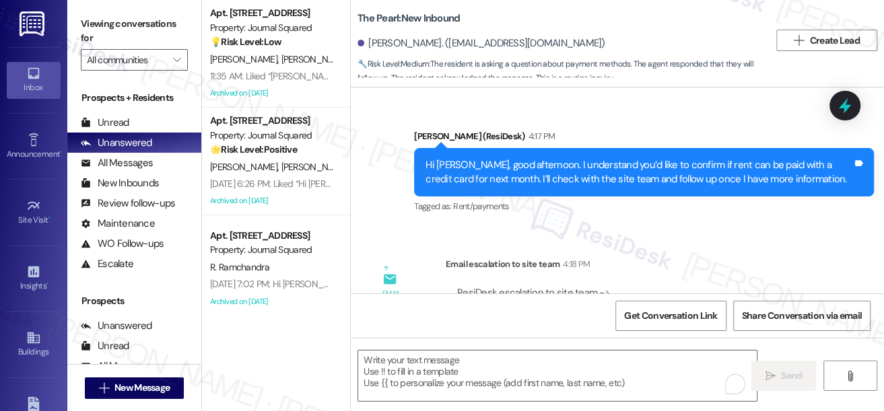
click at [100, 21] on label "Viewing conversations for" at bounding box center [134, 31] width 107 height 36
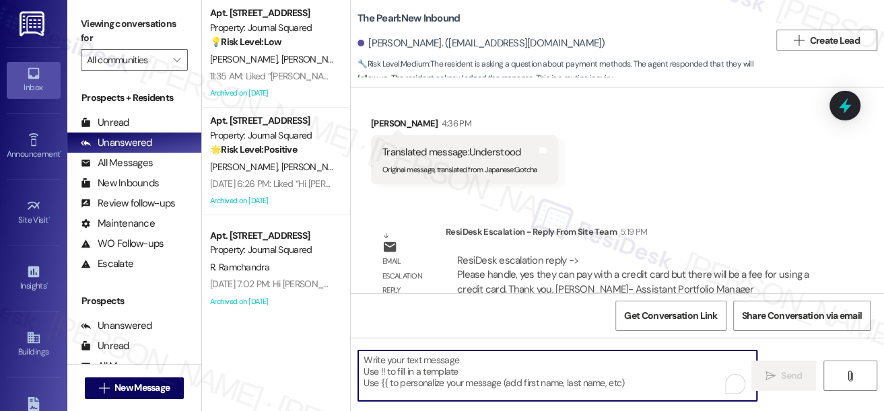
click at [459, 386] on textarea "To enrich screen reader interactions, please activate Accessibility in Grammarl…" at bounding box center [557, 376] width 398 height 50
paste textarea "The site team confirmed that you can pay with a credit card; however, please no…"
type textarea "The site team confirmed that you can pay with a credit card; however, please no…"
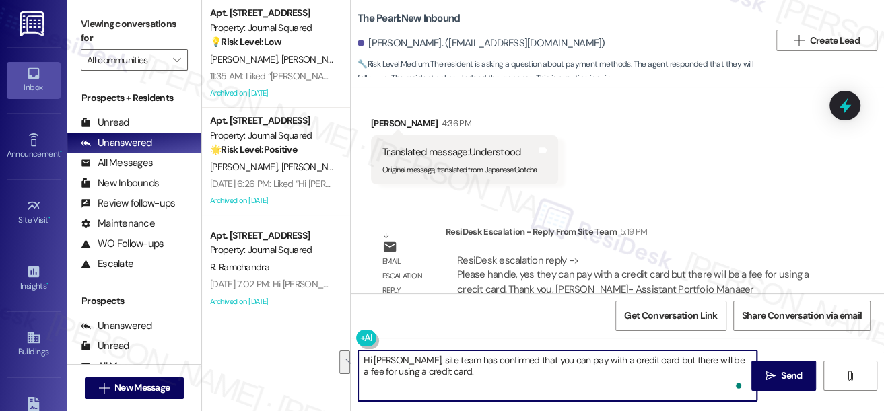
click at [466, 373] on textarea "Hi Daegan, site team has confirmed that you can pay with a credit card but ther…" at bounding box center [557, 376] width 398 height 50
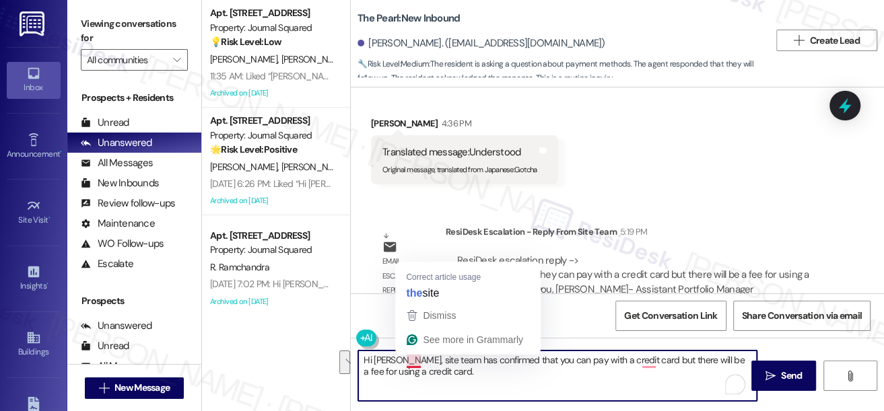
drag, startPoint x: 466, startPoint y: 373, endPoint x: 411, endPoint y: 360, distance: 56.7
click at [411, 360] on textarea "Hi Daegan, site team has confirmed that you can pay with a credit card but ther…" at bounding box center [557, 376] width 398 height 50
paste textarea "The site team confirmed that you can pay with a credit card; however, please no…"
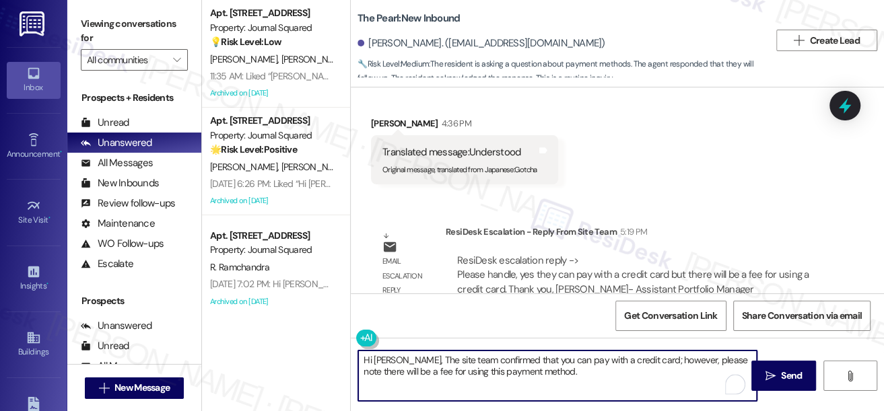
click at [411, 360] on textarea "Hi Daegan, The site team confirmed that you can pay with a credit card; however…" at bounding box center [557, 376] width 398 height 50
click at [520, 361] on textarea "Hi Daegan, the site team confirmed that you can pay with a credit card; however…" at bounding box center [557, 376] width 398 height 50
click at [550, 353] on textarea "Hi Daegan, the site team confirmed that you can pay with a credit card; however…" at bounding box center [557, 376] width 398 height 50
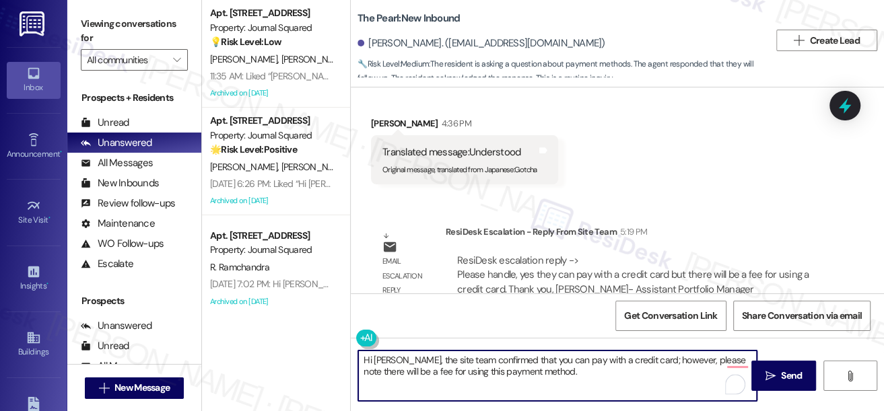
click at [536, 369] on textarea "Hi Daegan, the site team confirmed that you can pay with a credit card; however…" at bounding box center [557, 376] width 398 height 50
click at [575, 370] on textarea "Hi Daegan, the site team confirmed that you can pay with a credit card; however…" at bounding box center [557, 376] width 398 height 50
click at [639, 365] on textarea "Hi Daegan, the site team confirmed that you can pay with a credit card; however…" at bounding box center [557, 376] width 398 height 50
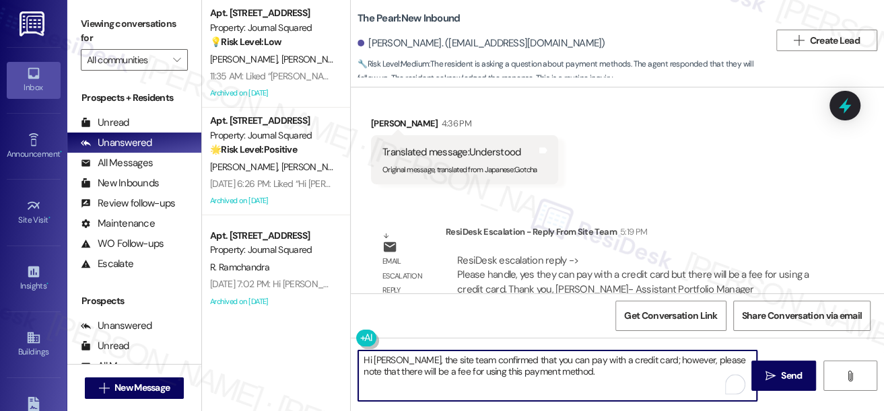
drag, startPoint x: 475, startPoint y: 374, endPoint x: 549, endPoint y: 372, distance: 74.8
click at [549, 372] on textarea "Hi Daegan, the site team confirmed that you can pay with a credit card; however…" at bounding box center [557, 376] width 398 height 50
click at [580, 372] on textarea "Hi Daegan, the site team confirmed that you can pay with a credit card; however…" at bounding box center [557, 376] width 398 height 50
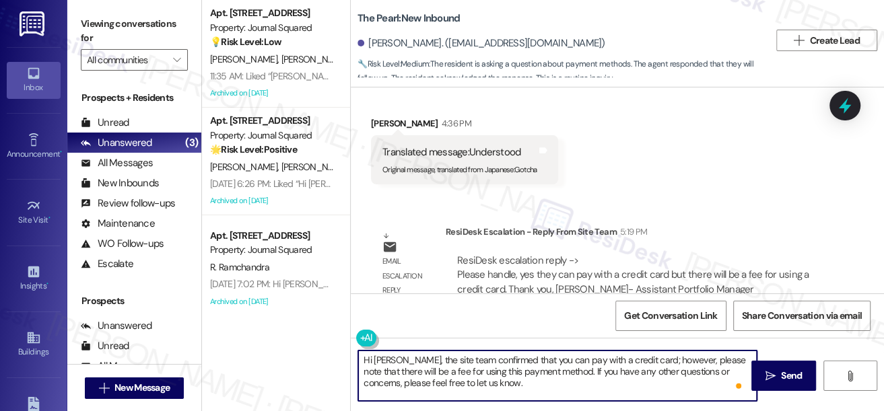
click at [472, 370] on textarea "Hi Daegan, the site team confirmed that you can pay with a credit card; however…" at bounding box center [557, 376] width 398 height 50
click at [501, 374] on textarea "Hi Daegan, the site team confirmed that you can pay with a credit card; however…" at bounding box center [557, 376] width 398 height 50
click at [487, 361] on textarea "Hi Daegan, the site team confirmed that you can pay with a credit card; however…" at bounding box center [557, 376] width 398 height 50
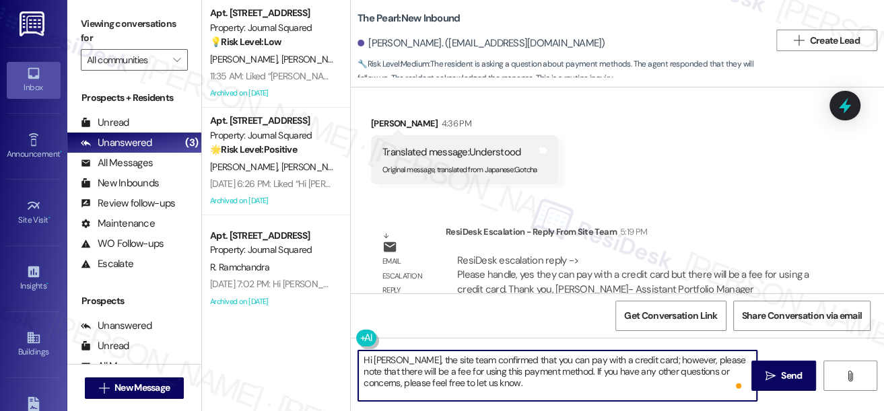
click at [486, 360] on textarea "Hi Daegan, the site team confirmed that you can pay with a credit card; however…" at bounding box center [557, 376] width 398 height 50
drag, startPoint x: 568, startPoint y: 371, endPoint x: 585, endPoint y: 371, distance: 16.8
click at [568, 371] on textarea "Hi Daegan, the site team confirmed that you can pay with a credit card; however…" at bounding box center [557, 376] width 398 height 50
click at [494, 384] on textarea "Hi Daegan, the site team confirmed that you can pay with a credit card; however…" at bounding box center [557, 376] width 398 height 50
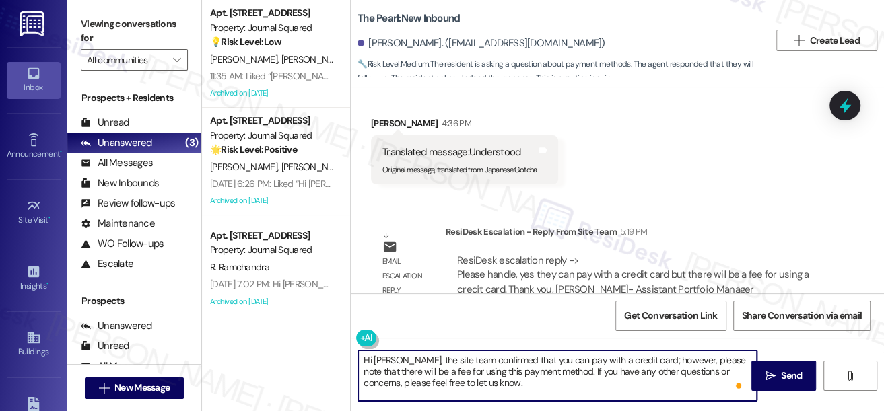
click at [597, 372] on textarea "Hi Daegan, the site team confirmed that you can pay with a credit card; however…" at bounding box center [557, 376] width 398 height 50
click at [563, 390] on textarea "Hi Daegan, the site team confirmed that you can pay with a credit card; however…" at bounding box center [557, 376] width 398 height 50
type textarea "Hi Daegan, the site team confirmed that you can pay with a credit card; however…"
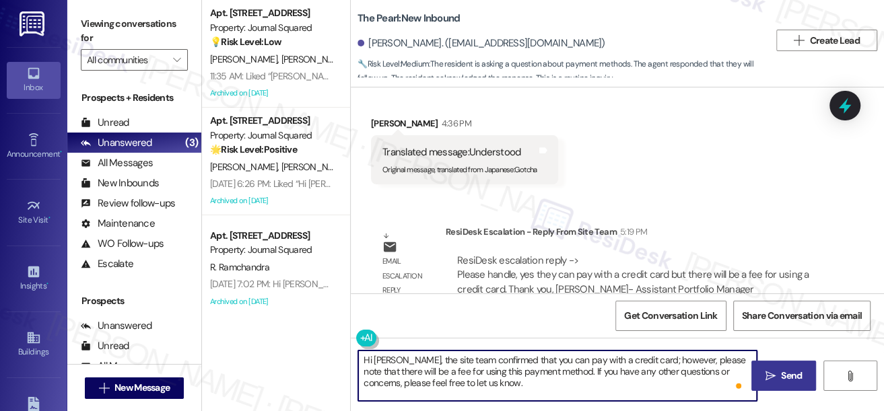
click at [771, 378] on span " Send" at bounding box center [784, 376] width 42 height 14
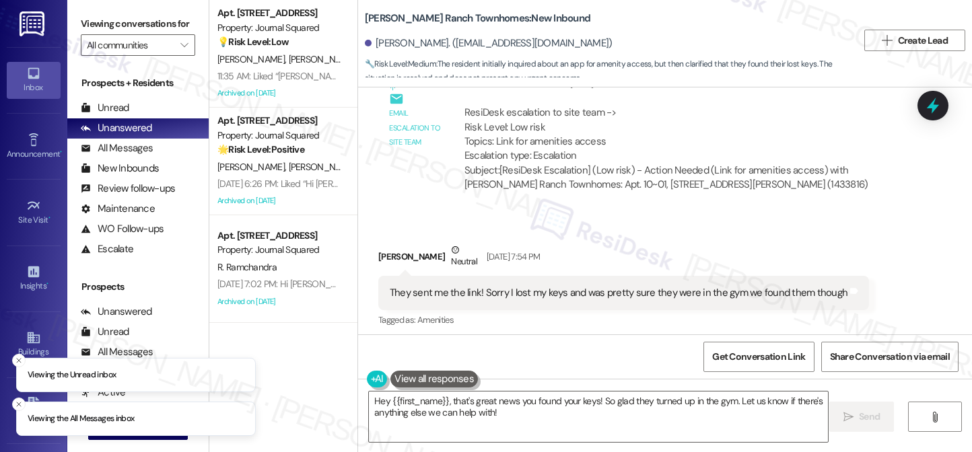
scroll to position [1209, 0]
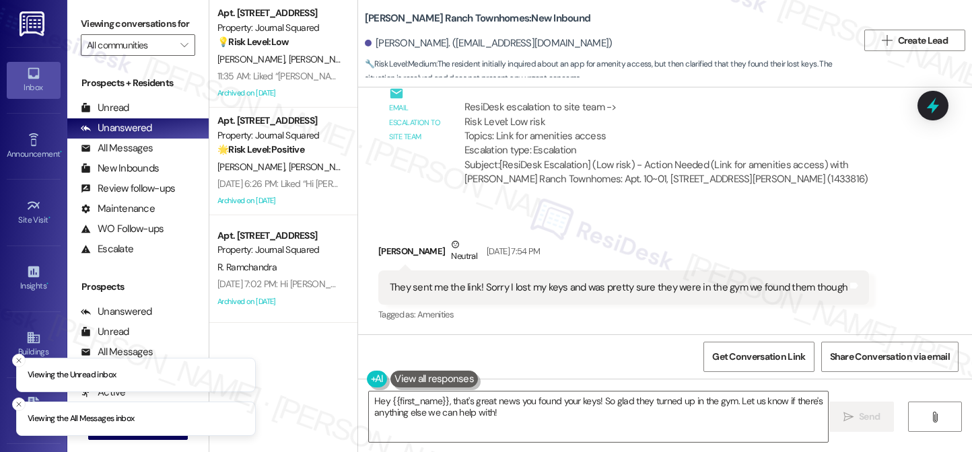
click at [516, 291] on div "They sent me the link! Sorry I lost my keys and was pretty sure they were in th…" at bounding box center [619, 288] width 458 height 14
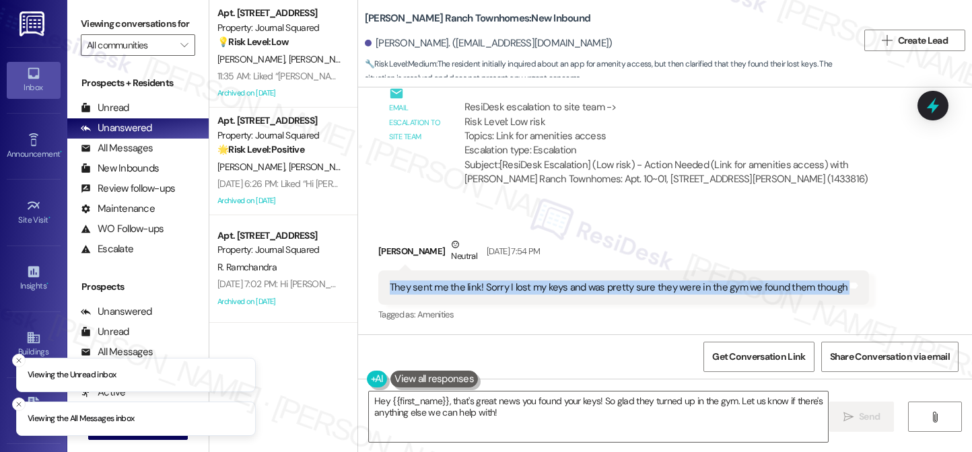
click at [516, 291] on div "They sent me the link! Sorry I lost my keys and was pretty sure they were in th…" at bounding box center [619, 288] width 458 height 14
click at [516, 289] on div "They sent me the link! Sorry I lost my keys and was pretty sure they were in th…" at bounding box center [619, 288] width 458 height 14
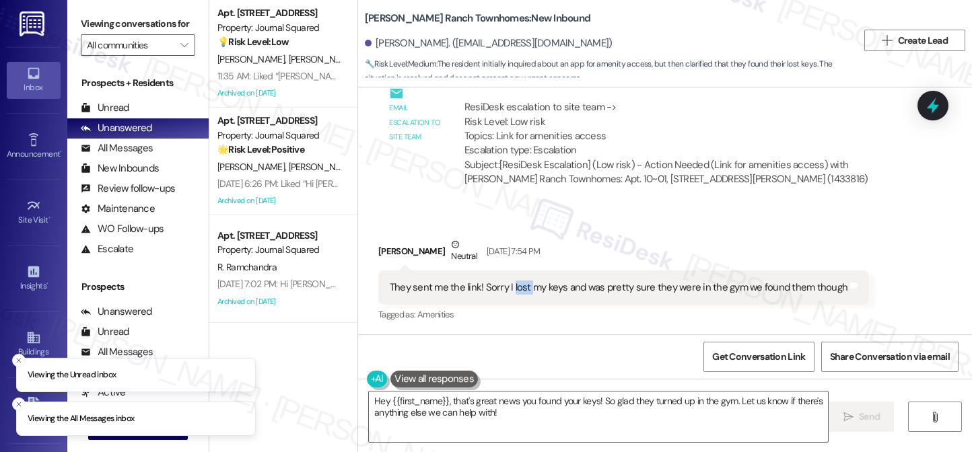
click at [516, 289] on div "They sent me the link! Sorry I lost my keys and was pretty sure they were in th…" at bounding box center [619, 288] width 458 height 14
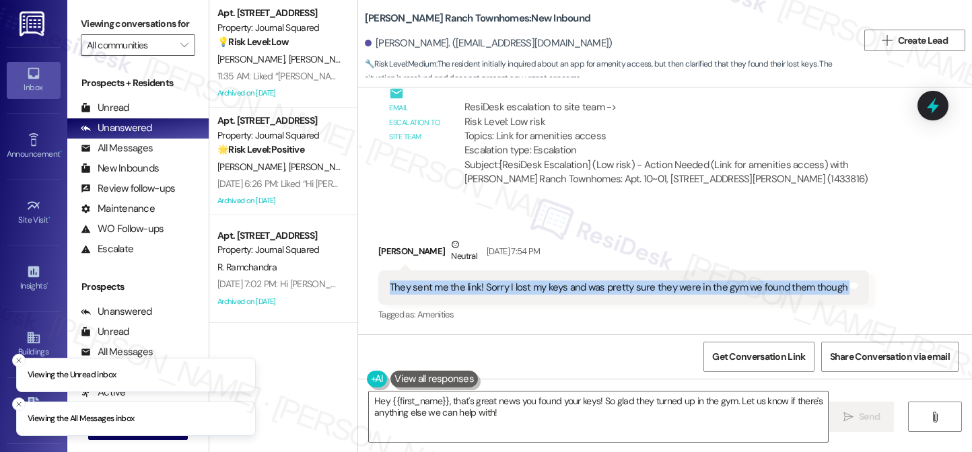
click at [516, 289] on div "They sent me the link! Sorry I lost my keys and was pretty sure they were in th…" at bounding box center [619, 288] width 458 height 14
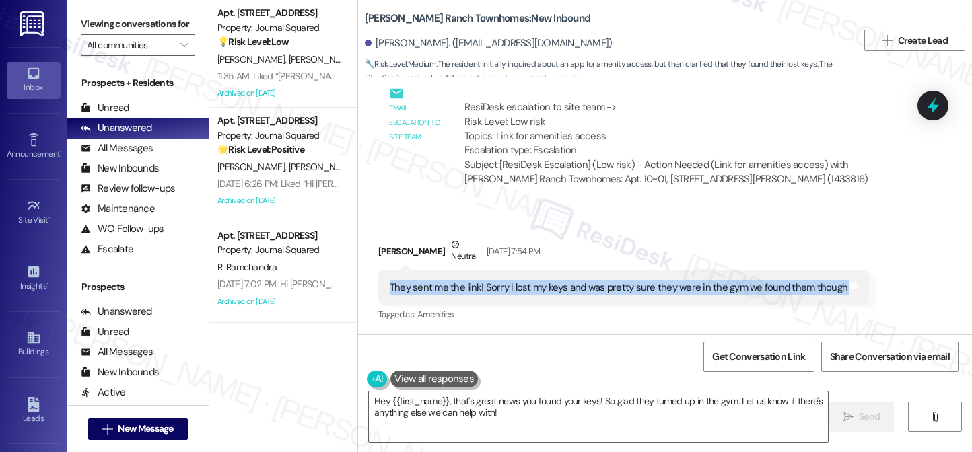
click at [544, 282] on div "They sent me the link! Sorry I lost my keys and was pretty sure they were in th…" at bounding box center [619, 288] width 458 height 14
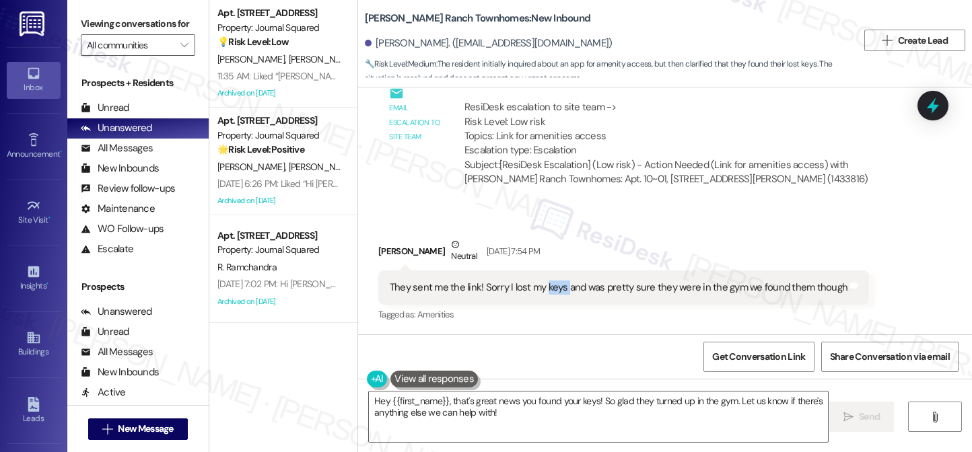
click at [544, 282] on div "They sent me the link! Sorry I lost my keys and was pretty sure they were in th…" at bounding box center [619, 288] width 458 height 14
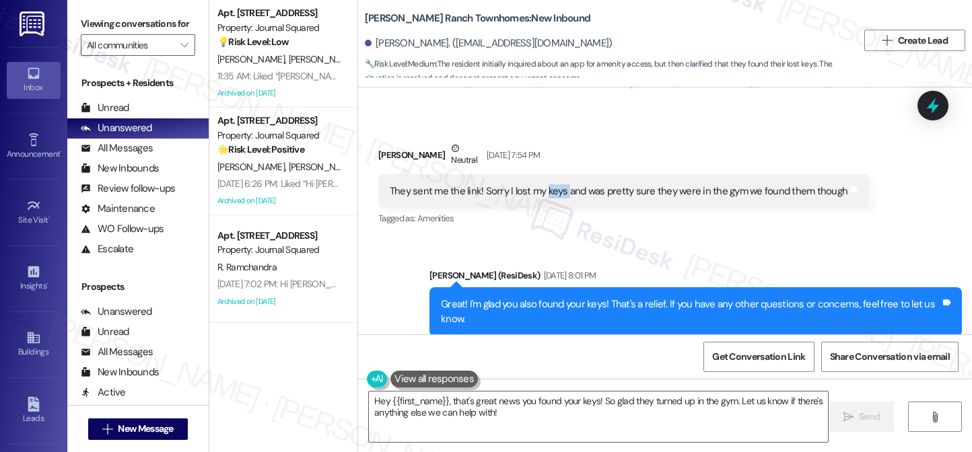
scroll to position [1338, 0]
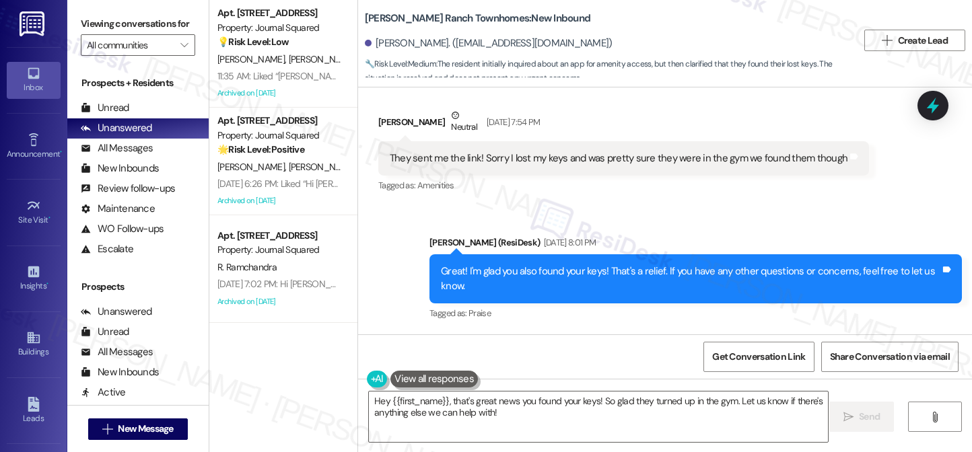
click at [549, 269] on div "Great! I'm glad you also found your keys! That's a relief. If you have any othe…" at bounding box center [690, 279] width 499 height 29
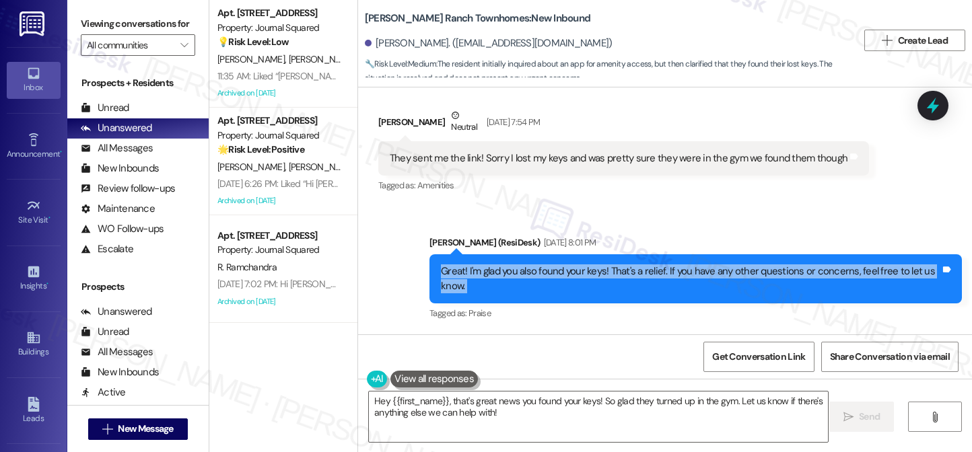
click at [549, 270] on div "Great! I'm glad you also found your keys! That's a relief. If you have any othe…" at bounding box center [690, 279] width 499 height 29
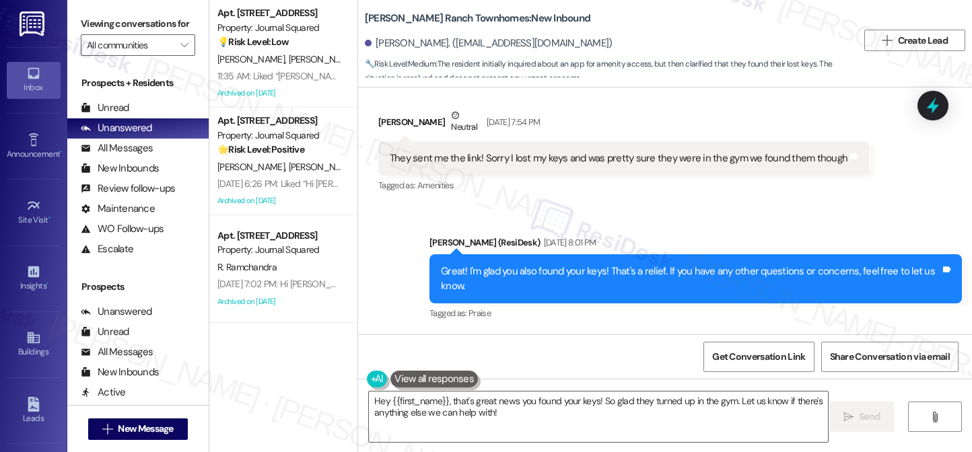
click at [512, 153] on div "They sent me the link! Sorry I lost my keys and was pretty sure they were in th…" at bounding box center [619, 158] width 458 height 14
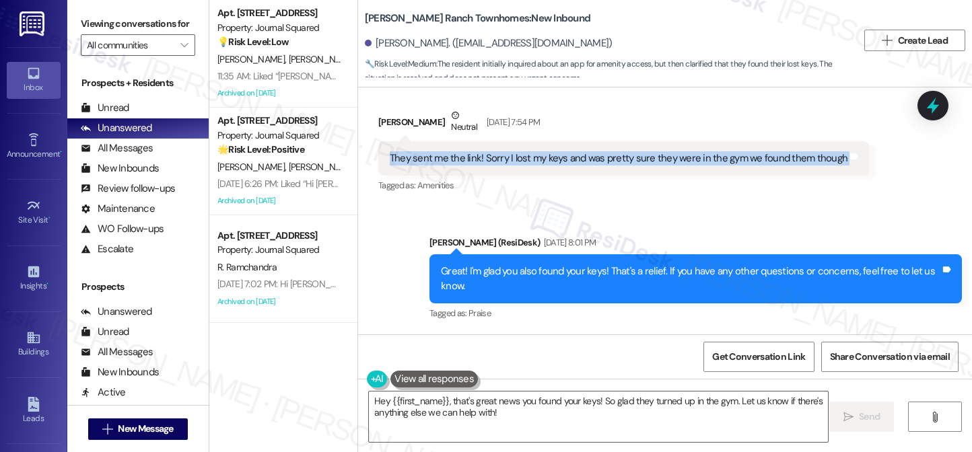
click at [512, 153] on div "They sent me the link! Sorry I lost my keys and was pretty sure they were in th…" at bounding box center [619, 158] width 458 height 14
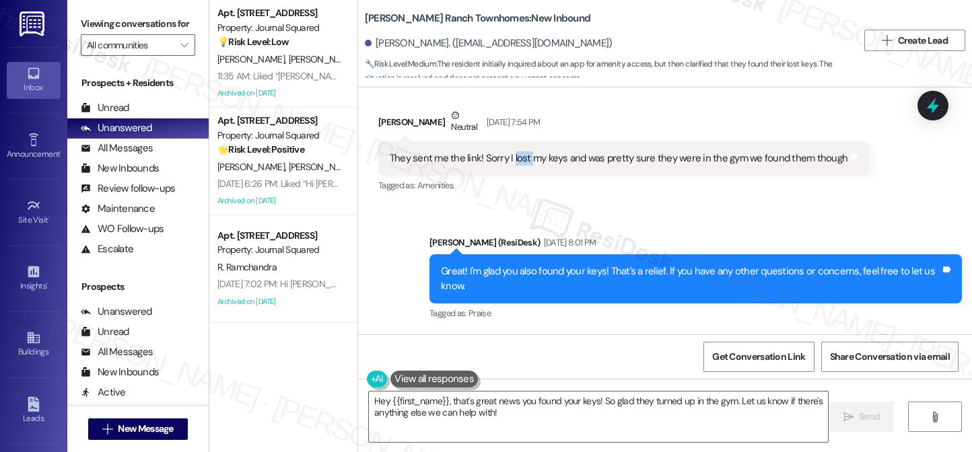
click at [512, 153] on div "They sent me the link! Sorry I lost my keys and was pretty sure they were in th…" at bounding box center [619, 158] width 458 height 14
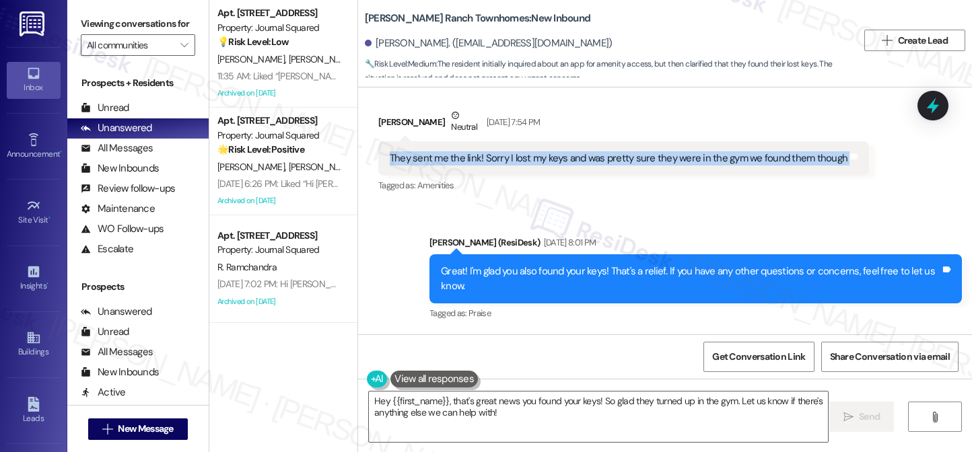
click at [513, 153] on div "They sent me the link! Sorry I lost my keys and was pretty sure they were in th…" at bounding box center [619, 158] width 458 height 14
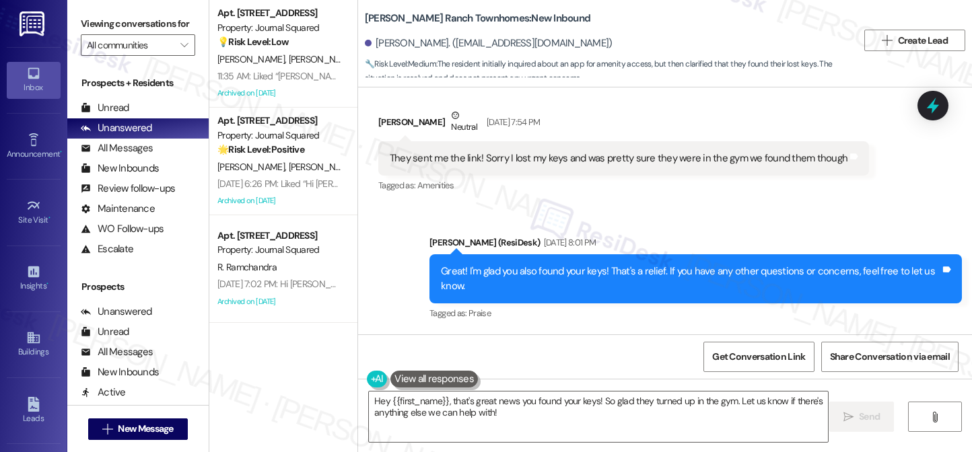
click at [512, 278] on div "Great! I'm glad you also found your keys! That's a relief. If you have any othe…" at bounding box center [690, 279] width 499 height 29
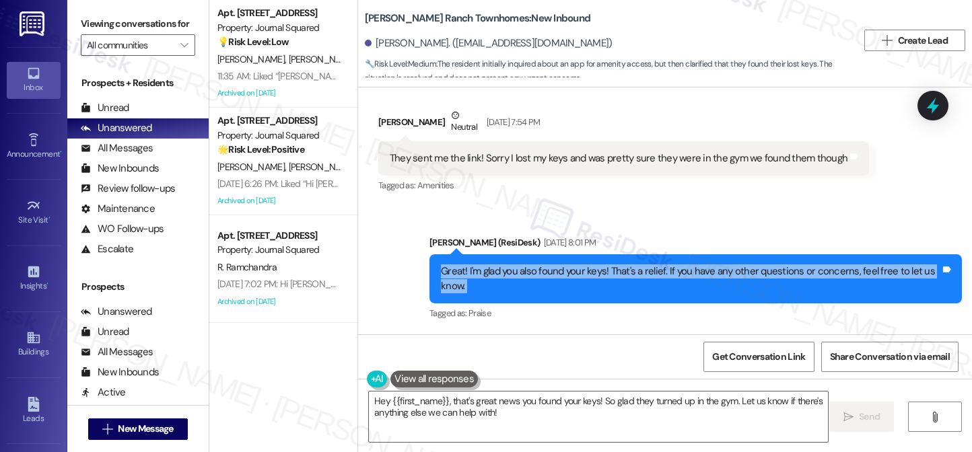
click at [512, 278] on div "Great! I'm glad you also found your keys! That's a relief. If you have any othe…" at bounding box center [690, 279] width 499 height 29
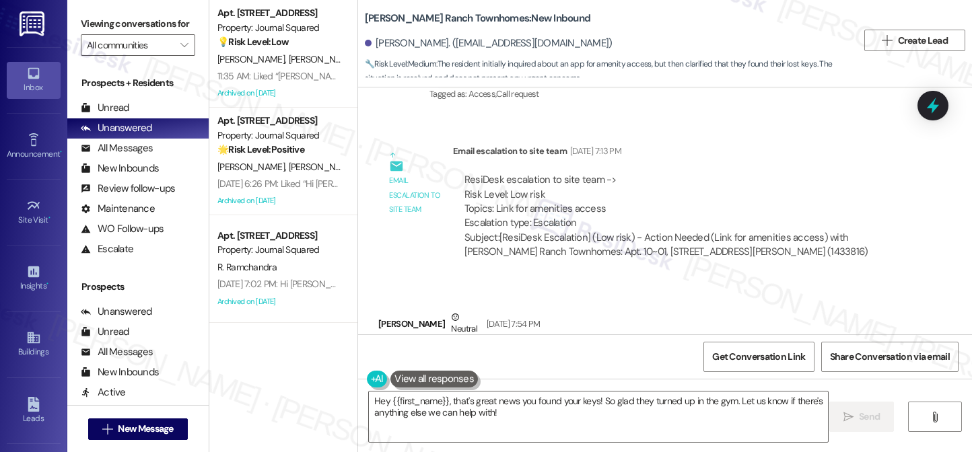
scroll to position [1136, 0]
drag, startPoint x: 497, startPoint y: 207, endPoint x: 576, endPoint y: 212, distance: 78.3
click at [571, 212] on div "ResiDesk escalation to site team -> Risk Level: Low risk Topics: Link for ameni…" at bounding box center [681, 202] width 435 height 58
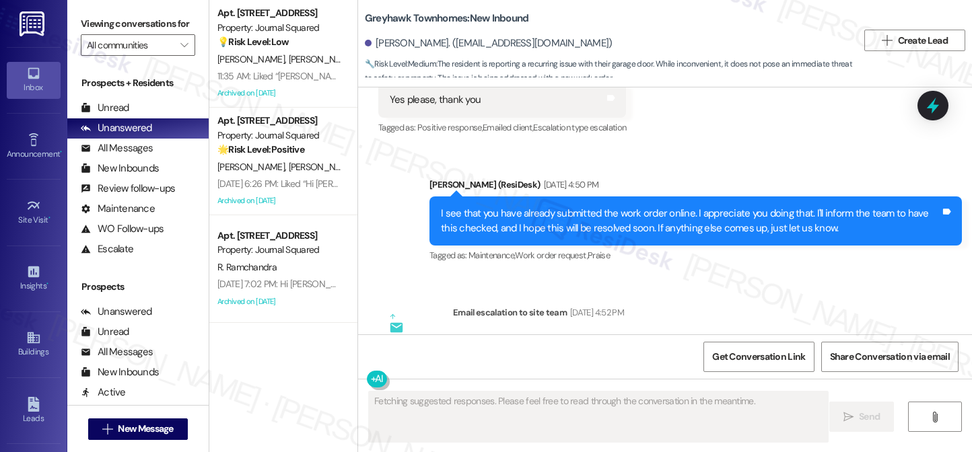
scroll to position [1120, 0]
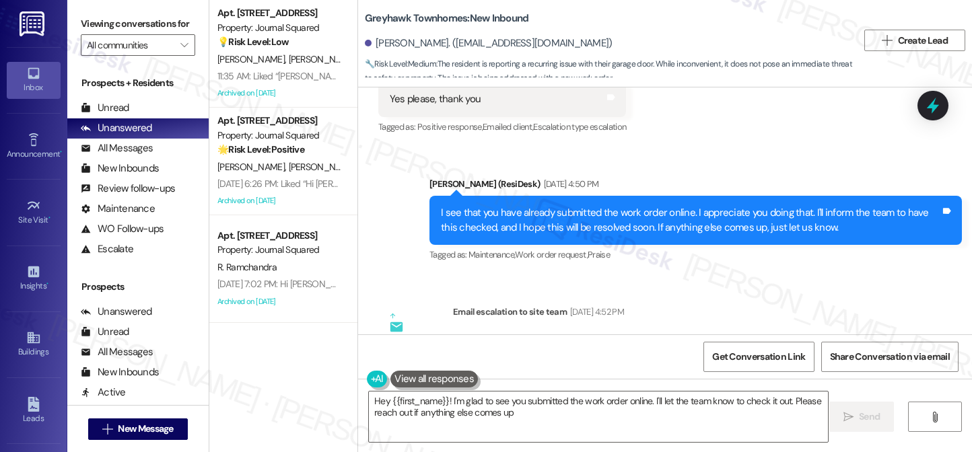
type textarea "Hey {{first_name}}! I'm glad to see you submitted the work order online. I'll l…"
click at [630, 206] on div "I see that you have already submitted the work order online. I appreciate you d…" at bounding box center [690, 220] width 499 height 29
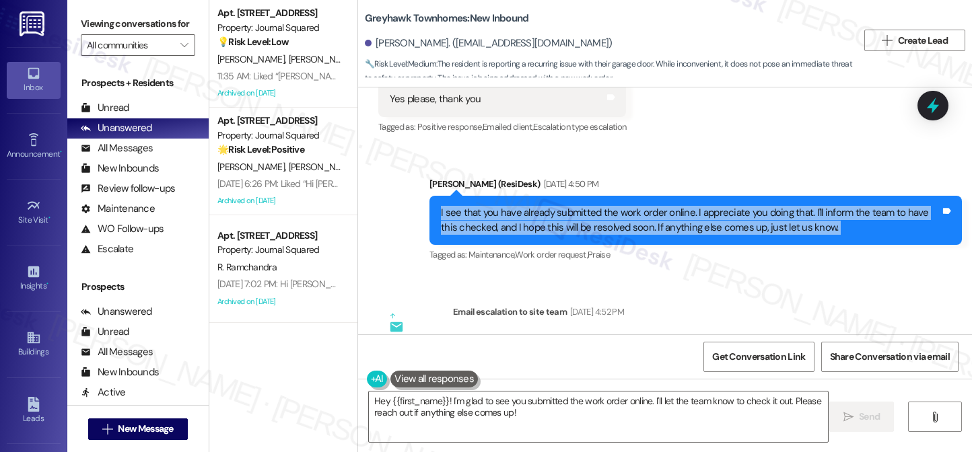
click at [630, 206] on div "I see that you have already submitted the work order online. I appreciate you d…" at bounding box center [690, 220] width 499 height 29
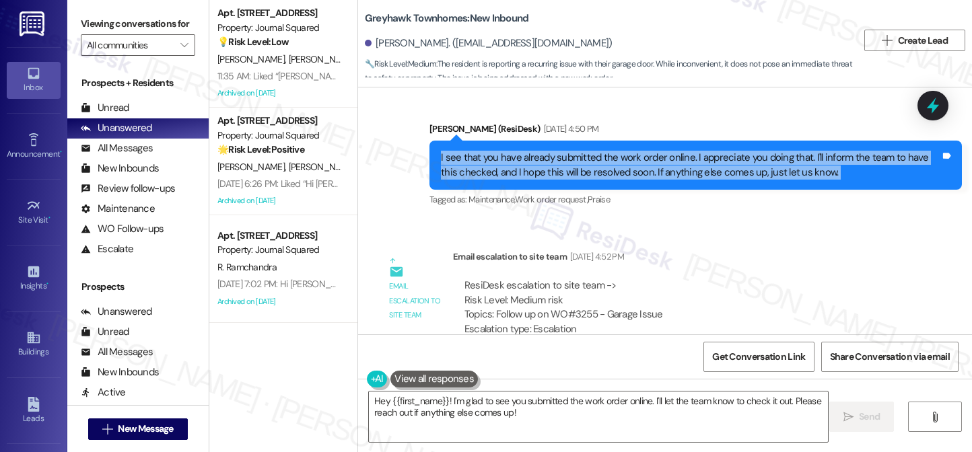
scroll to position [1145, 0]
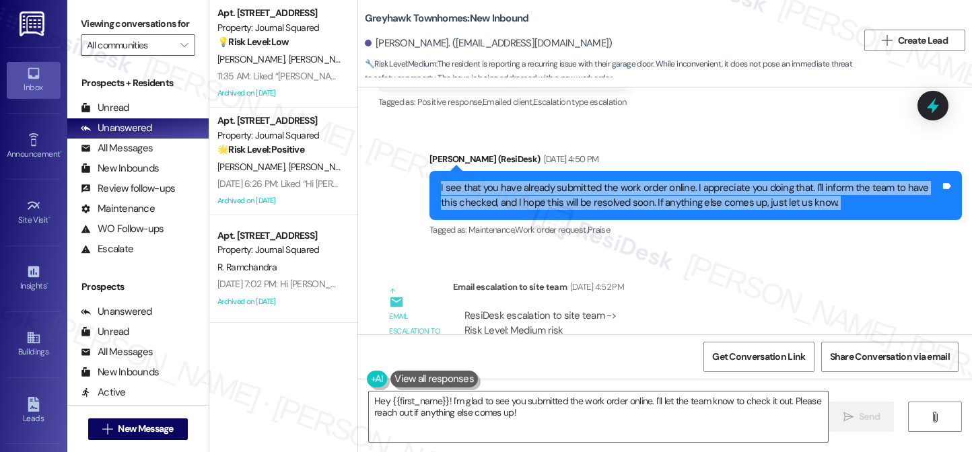
click at [573, 181] on div "I see that you have already submitted the work order online. I appreciate you d…" at bounding box center [690, 195] width 499 height 29
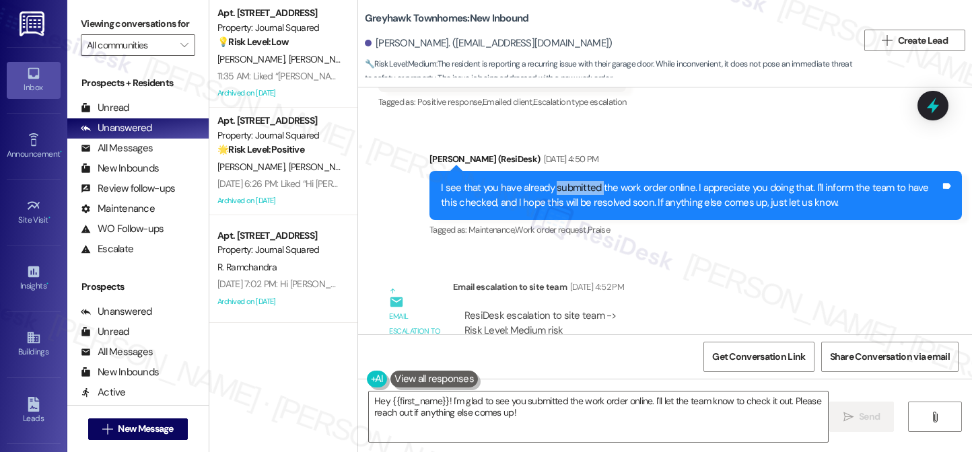
click at [573, 181] on div "I see that you have already submitted the work order online. I appreciate you d…" at bounding box center [690, 195] width 499 height 29
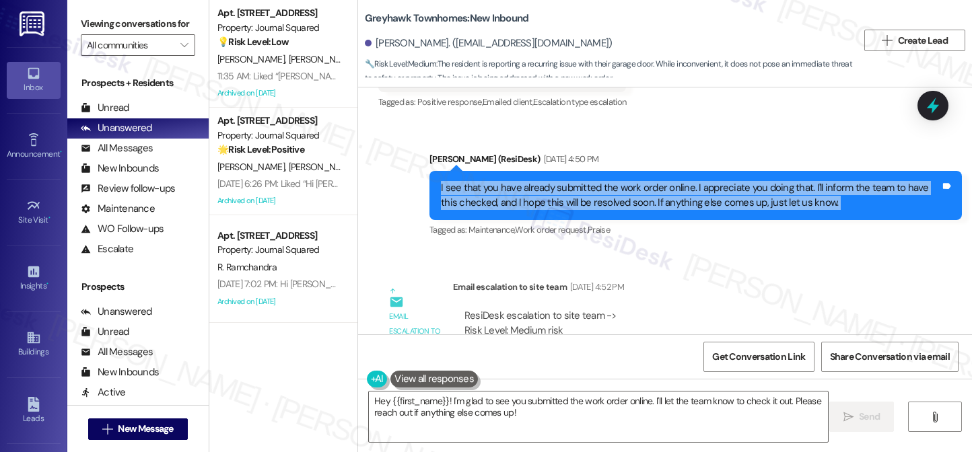
click at [573, 181] on div "I see that you have already submitted the work order online. I appreciate you d…" at bounding box center [690, 195] width 499 height 29
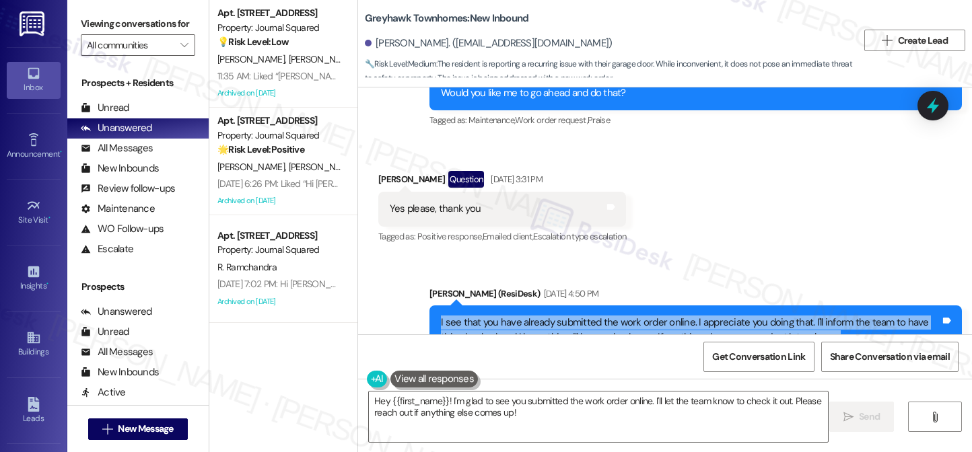
scroll to position [1212, 0]
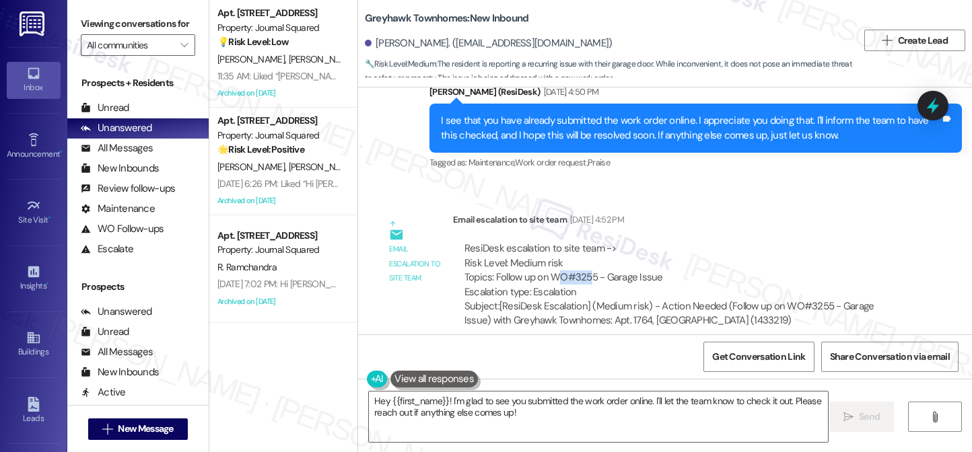
drag, startPoint x: 551, startPoint y: 263, endPoint x: 584, endPoint y: 263, distance: 33.7
click at [584, 263] on div "ResiDesk escalation to site team -> Risk Level: Medium risk Topics: Follow up o…" at bounding box center [681, 271] width 435 height 58
click at [580, 260] on div "ResiDesk escalation to site team -> Risk Level: Medium risk Topics: Follow up o…" at bounding box center [681, 271] width 435 height 58
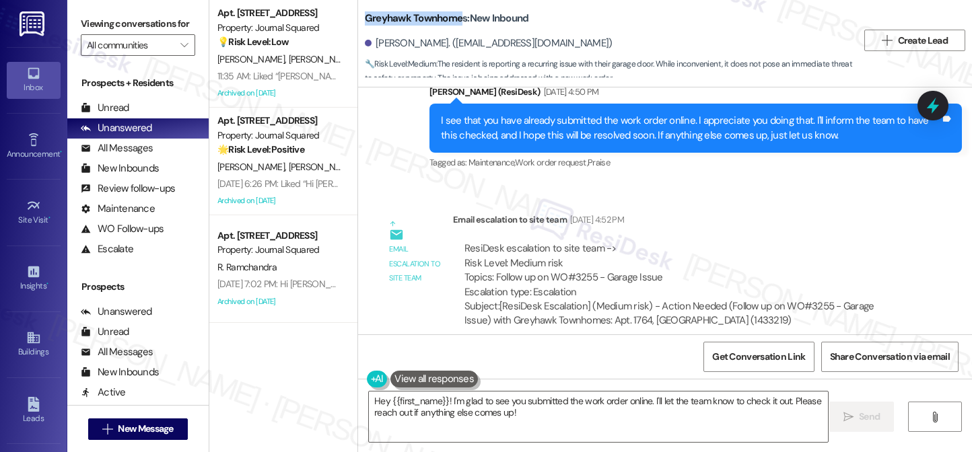
drag, startPoint x: 355, startPoint y: 18, endPoint x: 455, endPoint y: 18, distance: 99.6
click at [455, 18] on div "Greyhawk Townhomes: New Inbound [PERSON_NAME]. ([EMAIL_ADDRESS][DOMAIN_NAME]) 🔧…" at bounding box center [665, 40] width 614 height 74
click at [670, 120] on div "I see that you have already submitted the work order online. I appreciate you d…" at bounding box center [690, 128] width 499 height 29
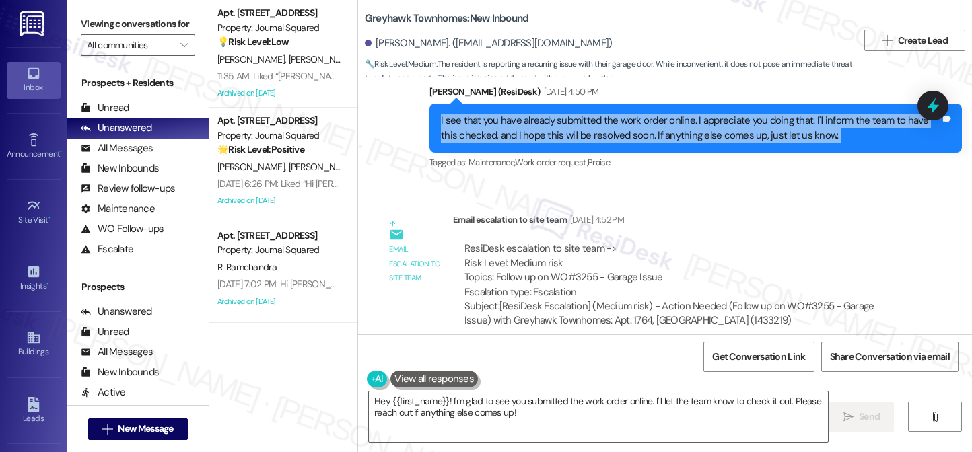
click at [670, 120] on div "I see that you have already submitted the work order online. I appreciate you d…" at bounding box center [690, 128] width 499 height 29
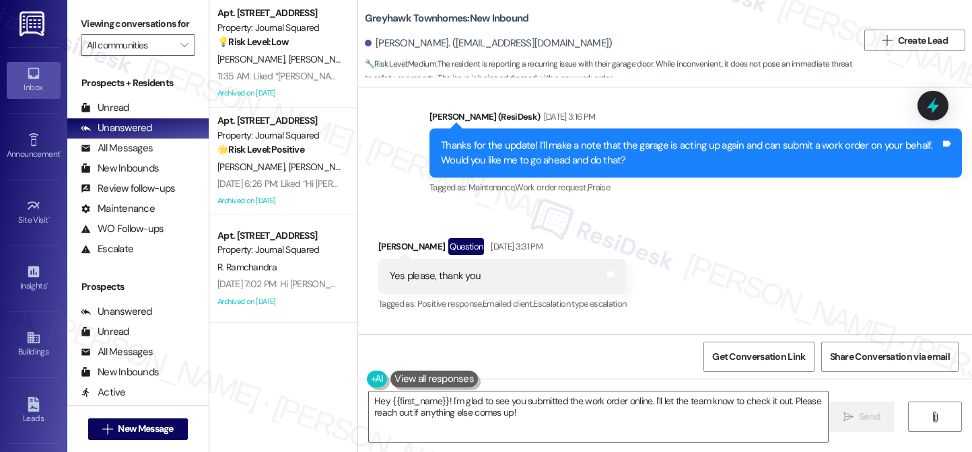
scroll to position [808, 0]
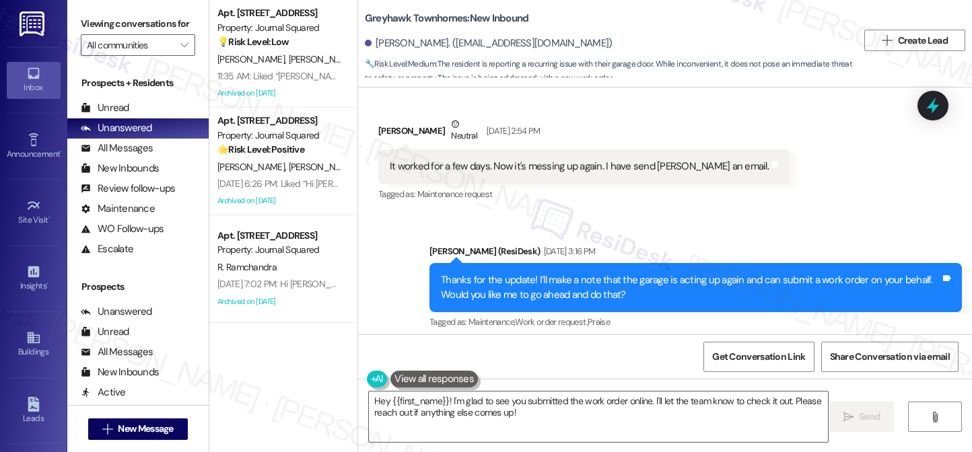
click at [582, 283] on div "Thanks for the update! I’ll make a note that the garage is acting up again and …" at bounding box center [690, 287] width 499 height 29
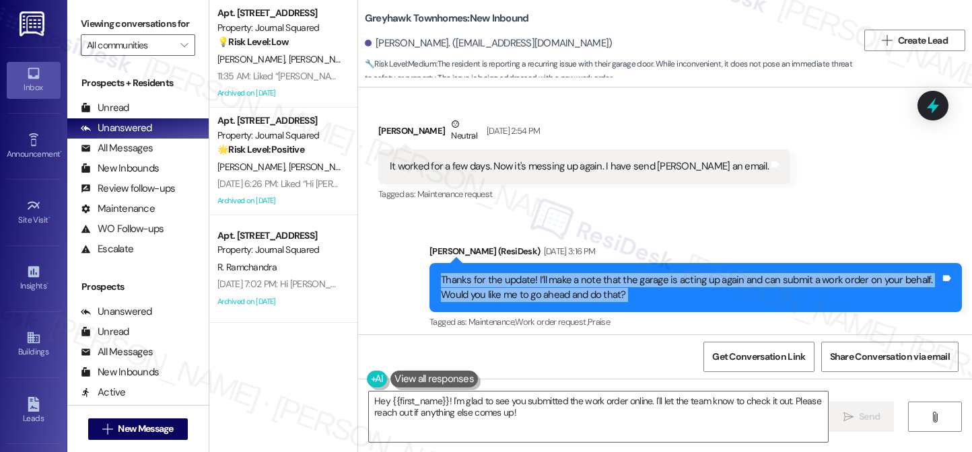
click at [582, 283] on div "Thanks for the update! I’ll make a note that the garage is acting up again and …" at bounding box center [690, 287] width 499 height 29
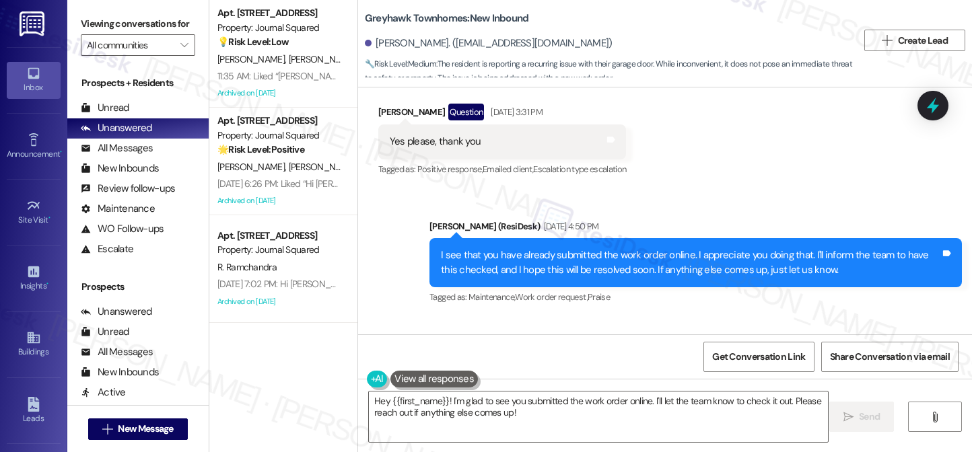
scroll to position [1010, 0]
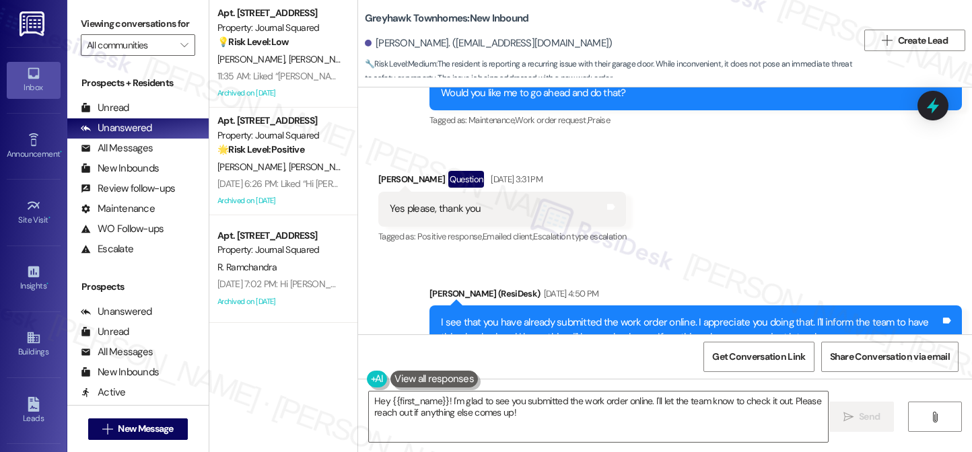
click at [423, 209] on div "Yes please, thank you Tags and notes" at bounding box center [502, 209] width 248 height 34
click at [505, 316] on div "I see that you have already submitted the work order online. I appreciate you d…" at bounding box center [690, 330] width 499 height 29
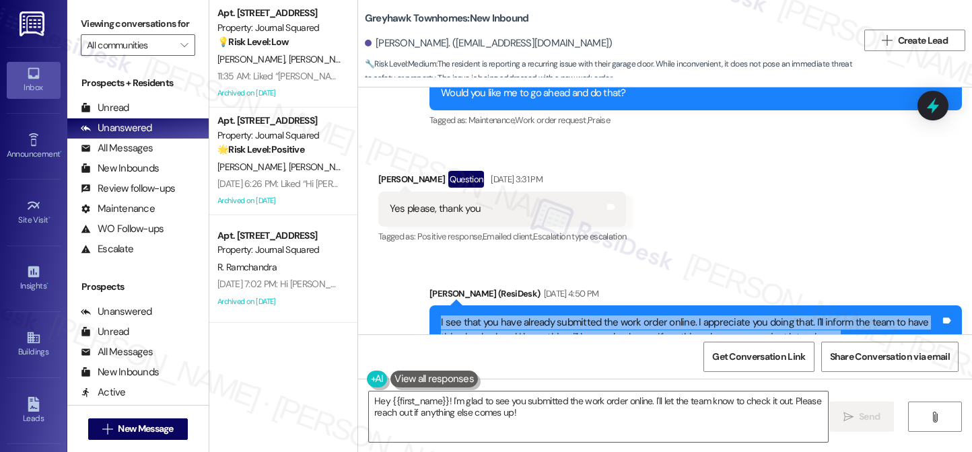
click at [505, 316] on div "I see that you have already submitted the work order online. I appreciate you d…" at bounding box center [690, 330] width 499 height 29
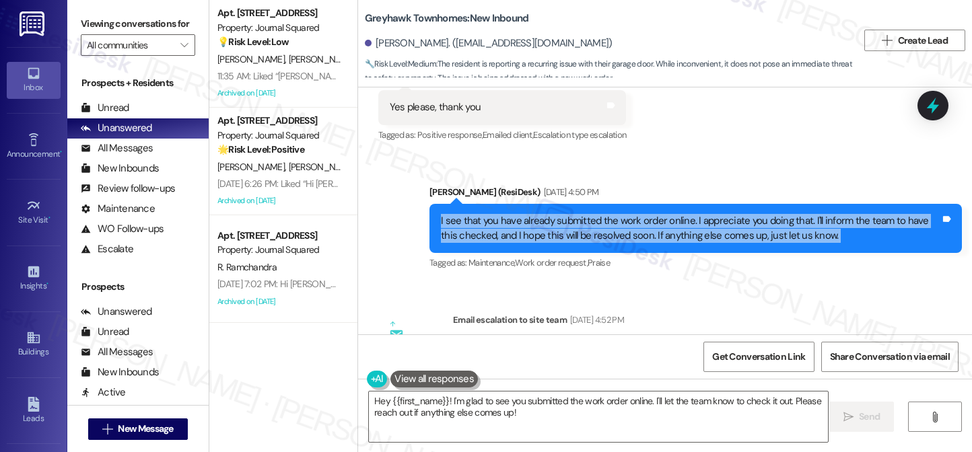
scroll to position [1212, 0]
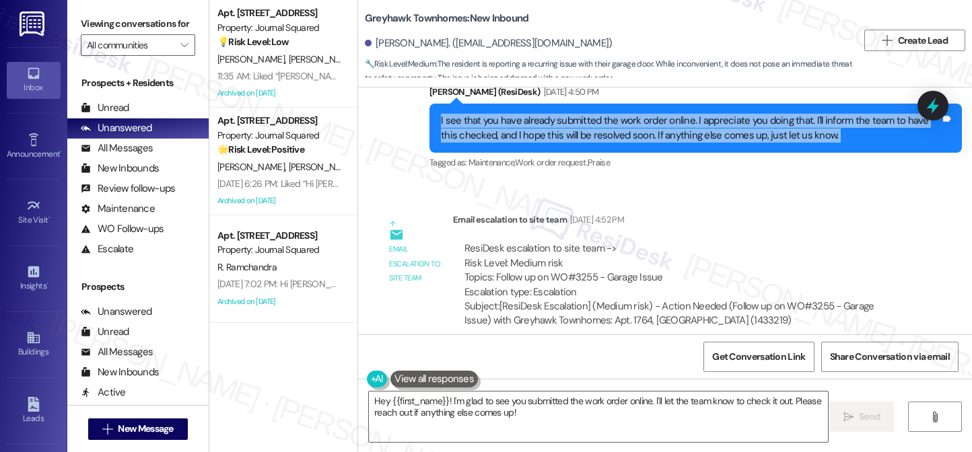
click at [804, 114] on div "I see that you have already submitted the work order online. I appreciate you d…" at bounding box center [690, 128] width 499 height 29
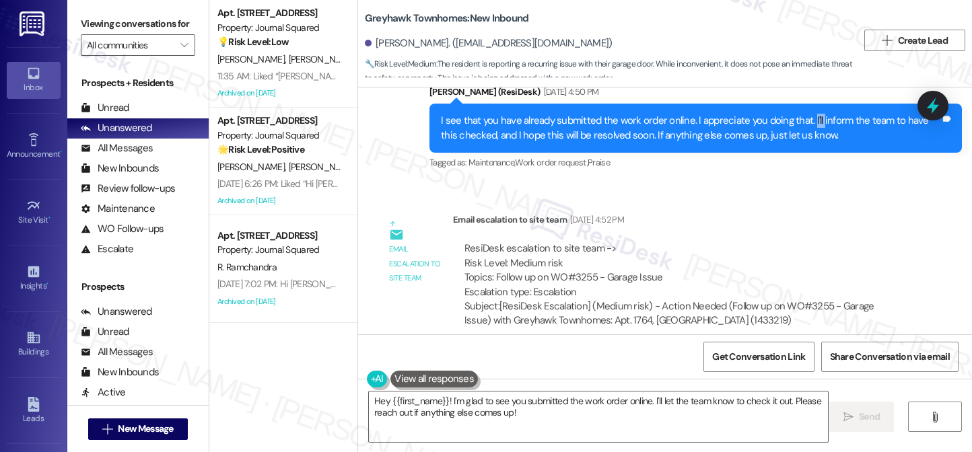
click at [804, 114] on div "I see that you have already submitted the work order online. I appreciate you d…" at bounding box center [690, 128] width 499 height 29
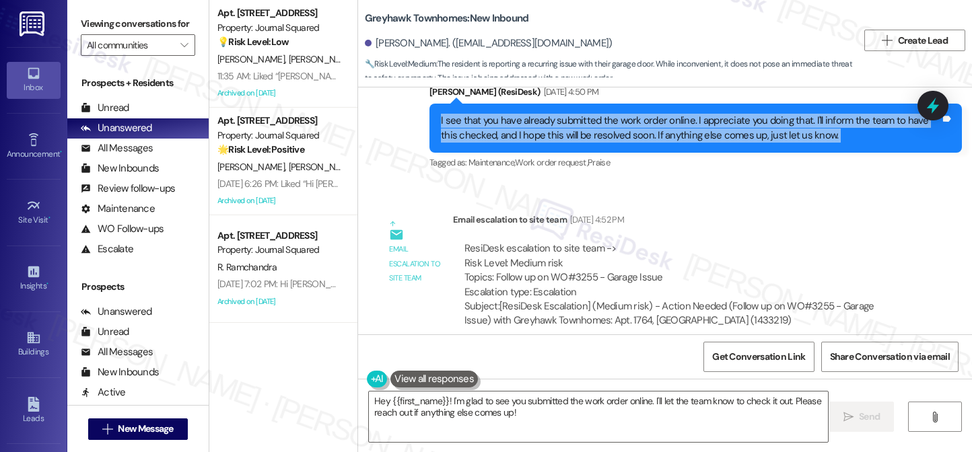
click at [804, 114] on div "I see that you have already submitted the work order online. I appreciate you d…" at bounding box center [690, 128] width 499 height 29
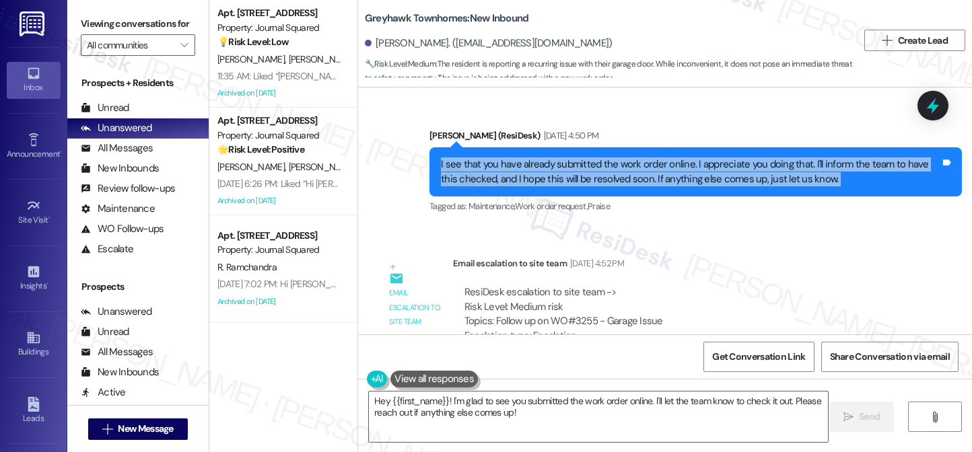
scroll to position [1145, 0]
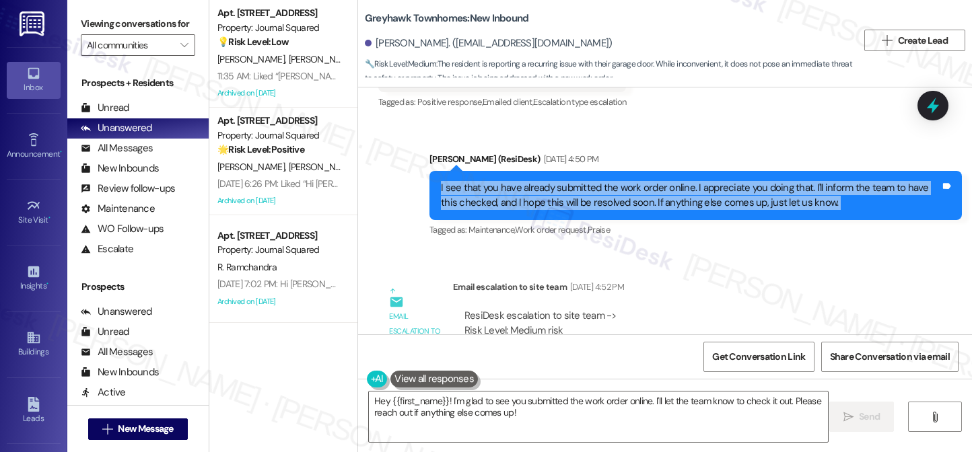
click at [557, 181] on div "I see that you have already submitted the work order online. I appreciate you d…" at bounding box center [690, 195] width 499 height 29
click at [535, 181] on div "I see that you have already submitted the work order online. I appreciate you d…" at bounding box center [690, 195] width 499 height 29
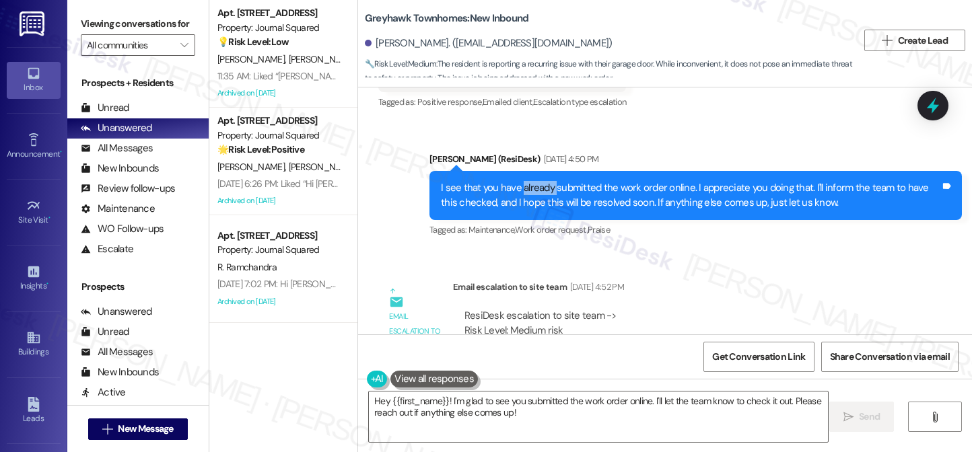
click at [535, 181] on div "I see that you have already submitted the work order online. I appreciate you d…" at bounding box center [690, 195] width 499 height 29
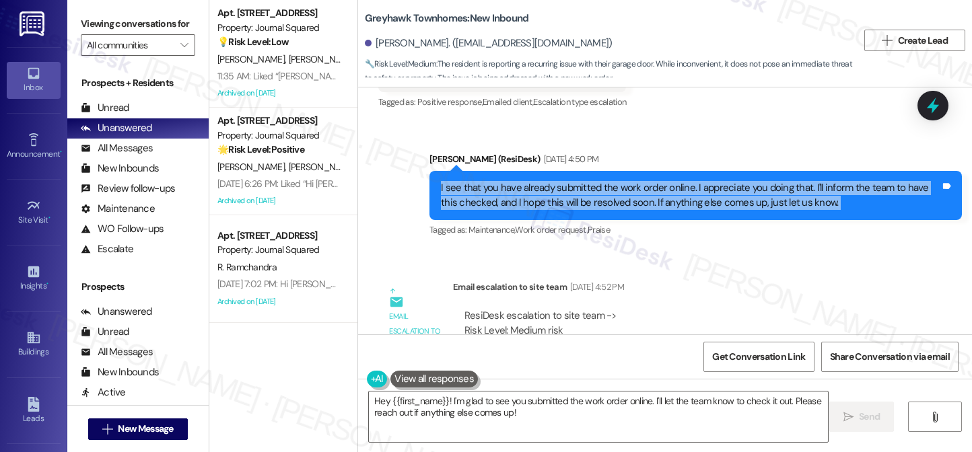
click at [535, 181] on div "I see that you have already submitted the work order online. I appreciate you d…" at bounding box center [690, 195] width 499 height 29
click at [658, 181] on div "I see that you have already submitted the work order online. I appreciate you d…" at bounding box center [690, 195] width 499 height 29
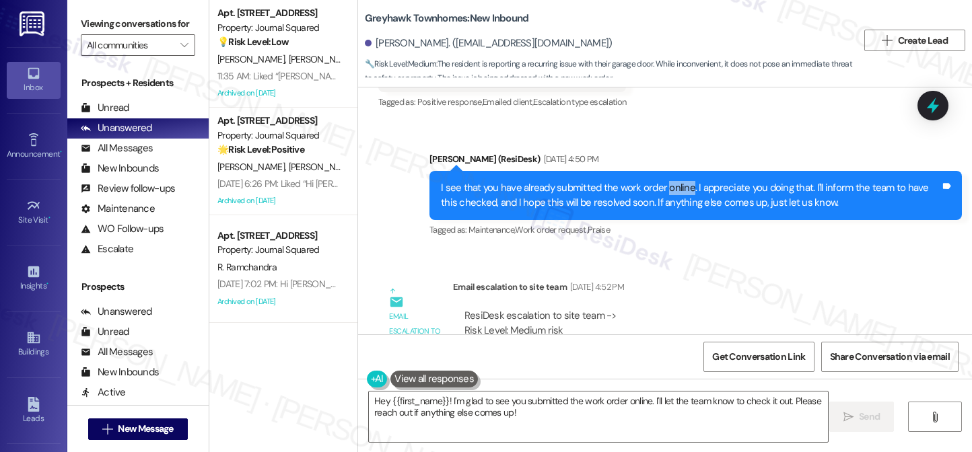
click at [658, 181] on div "I see that you have already submitted the work order online. I appreciate you d…" at bounding box center [690, 195] width 499 height 29
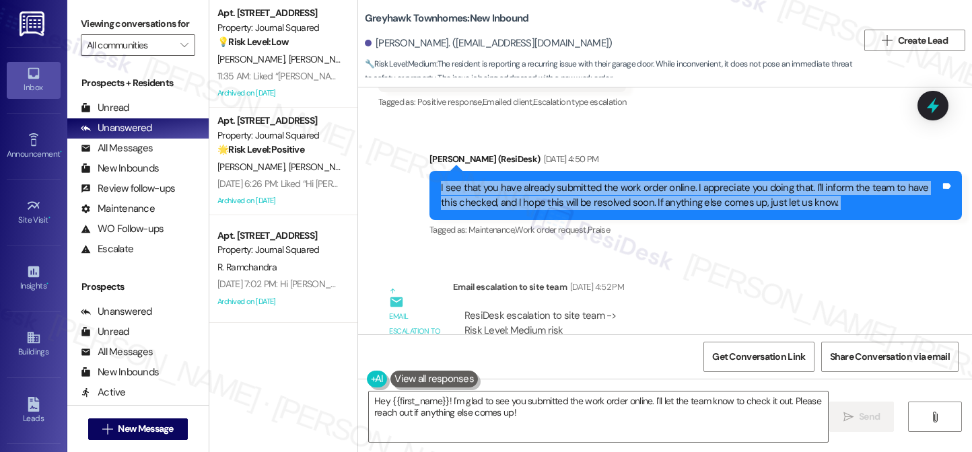
click at [658, 181] on div "I see that you have already submitted the work order online. I appreciate you d…" at bounding box center [690, 195] width 499 height 29
